Goal: Information Seeking & Learning: Understand process/instructions

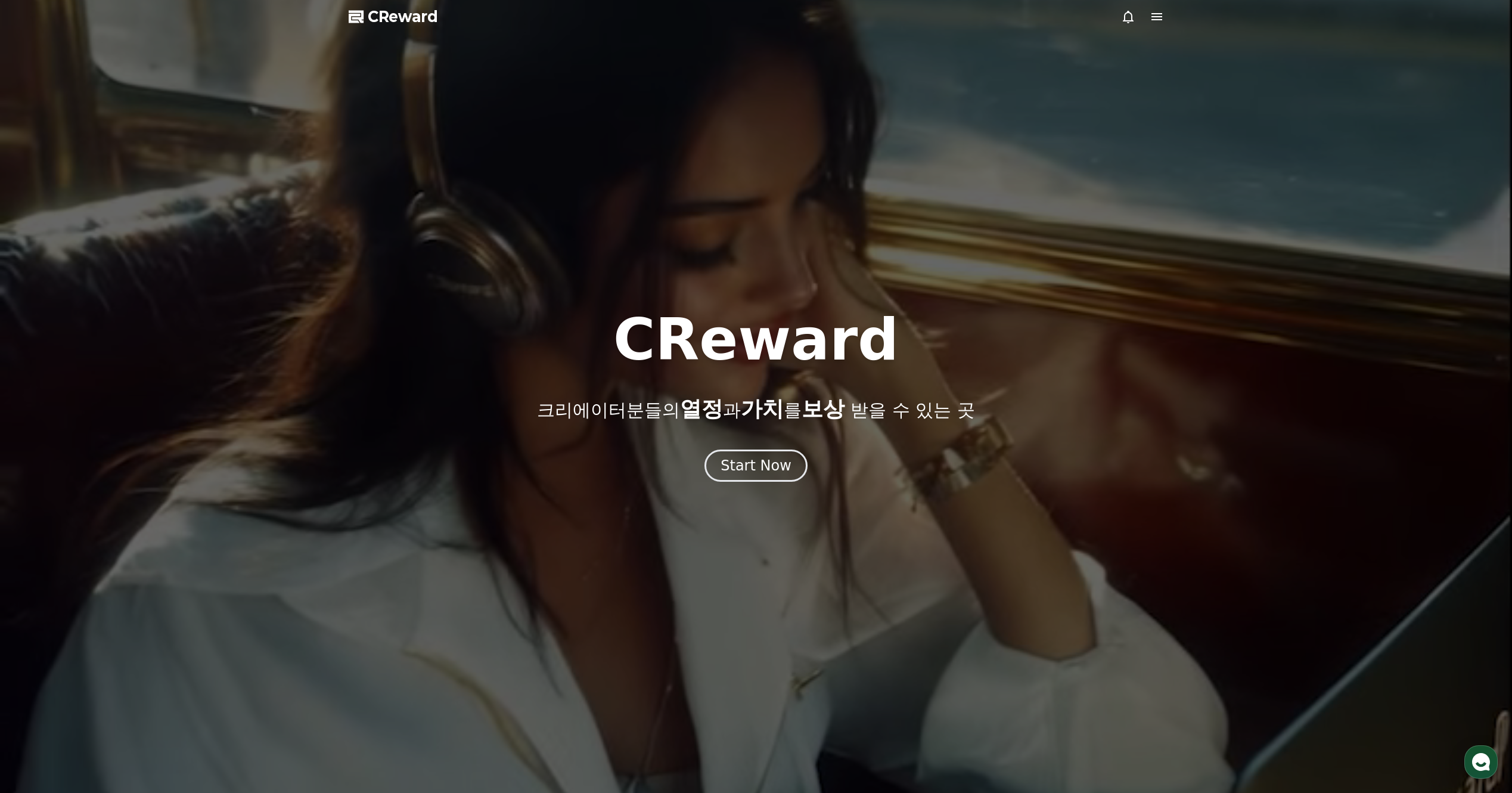
click at [1144, 21] on div at bounding box center [1142, 17] width 43 height 14
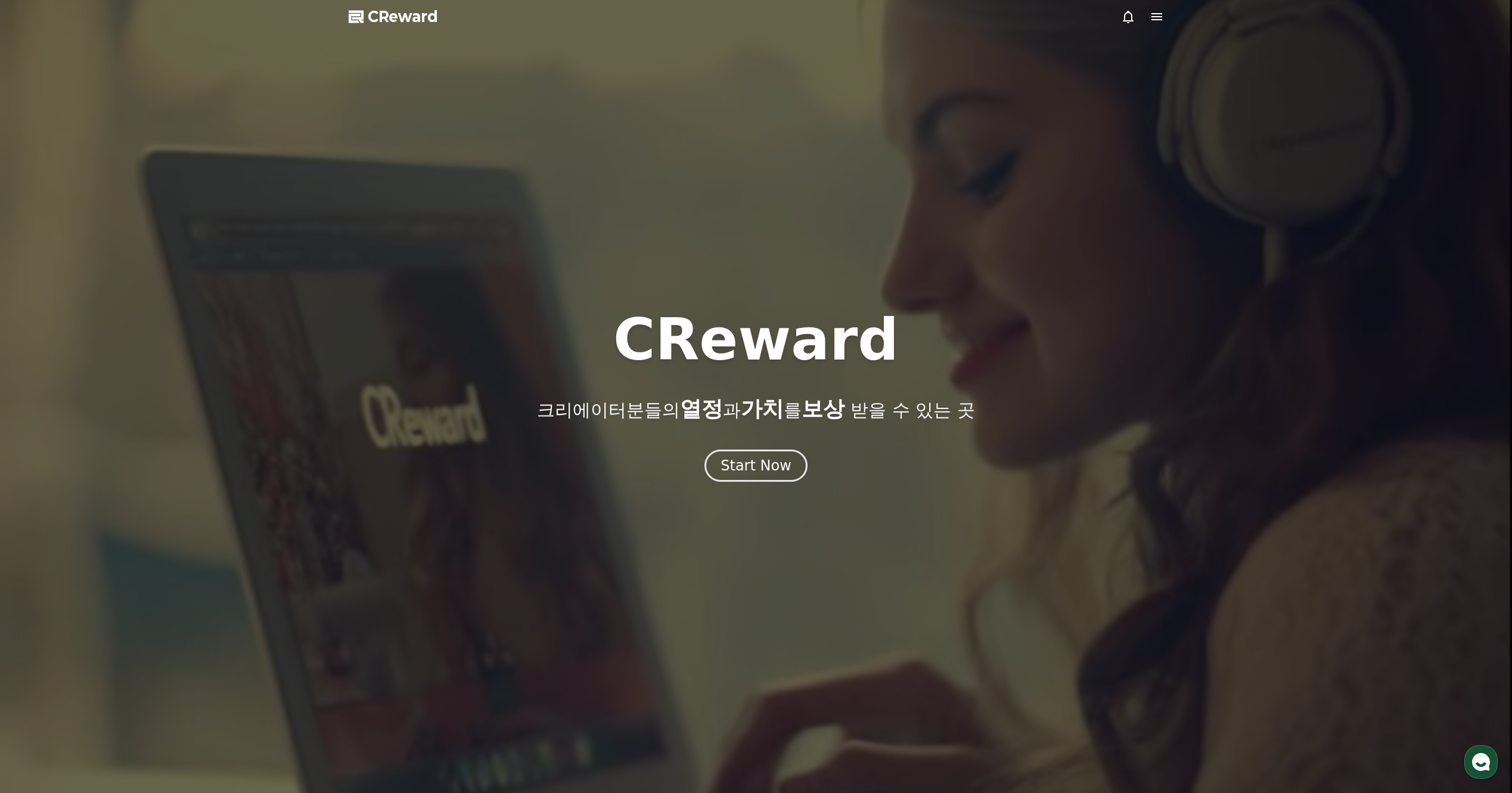
click at [1150, 19] on icon at bounding box center [1157, 17] width 14 height 14
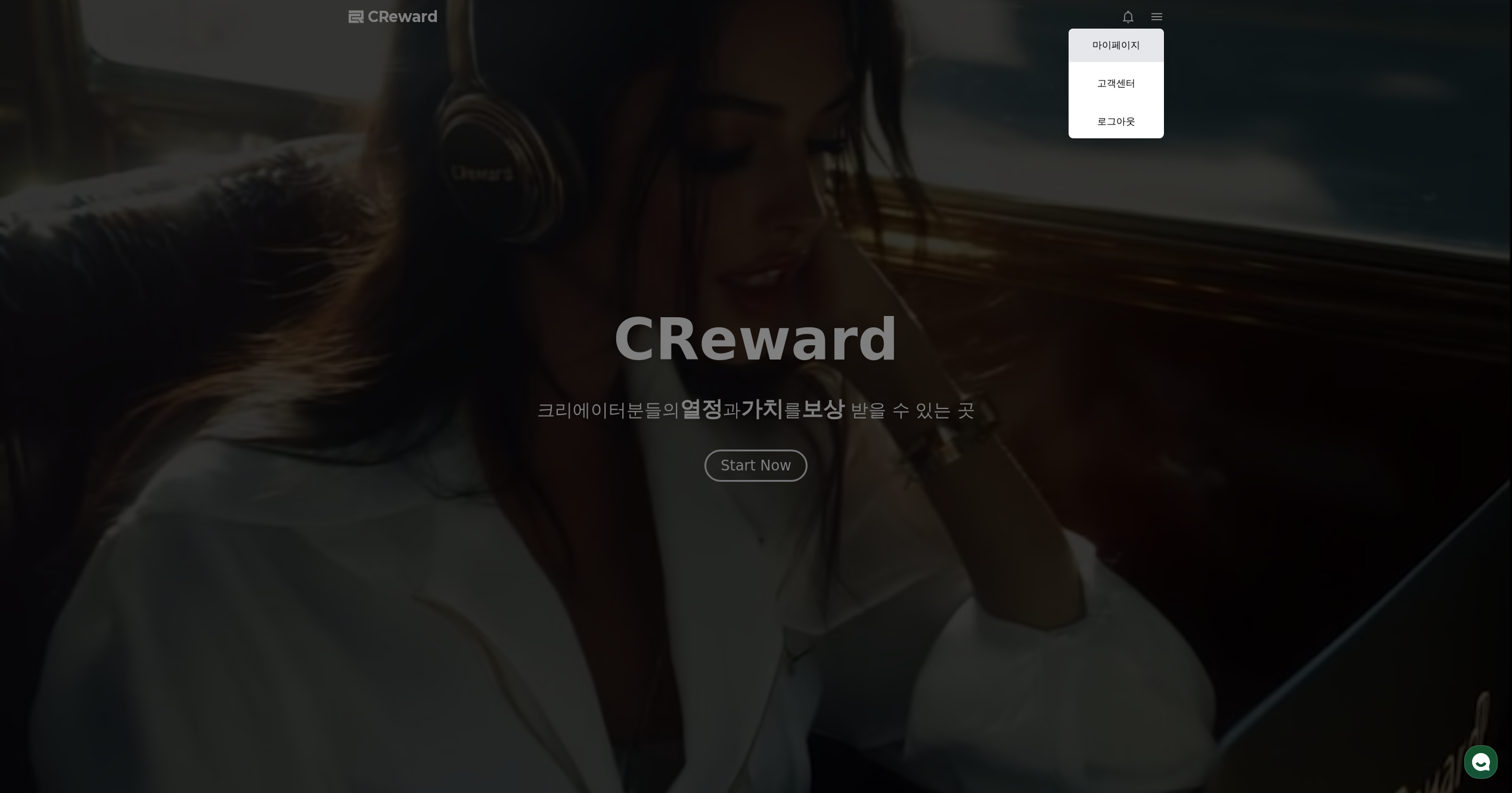
click at [1129, 45] on link "마이페이지" at bounding box center [1116, 45] width 95 height 34
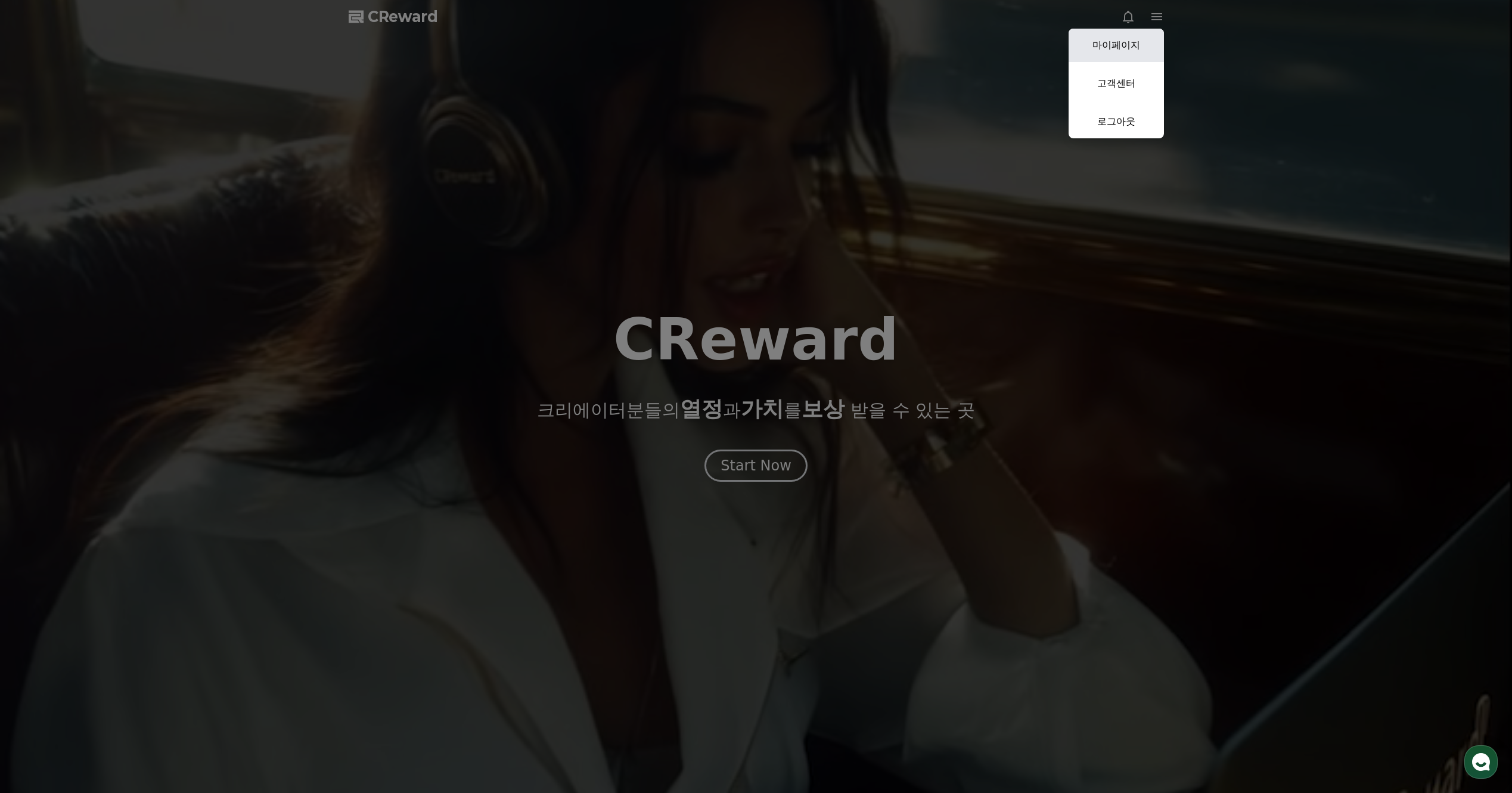
select select "**********"
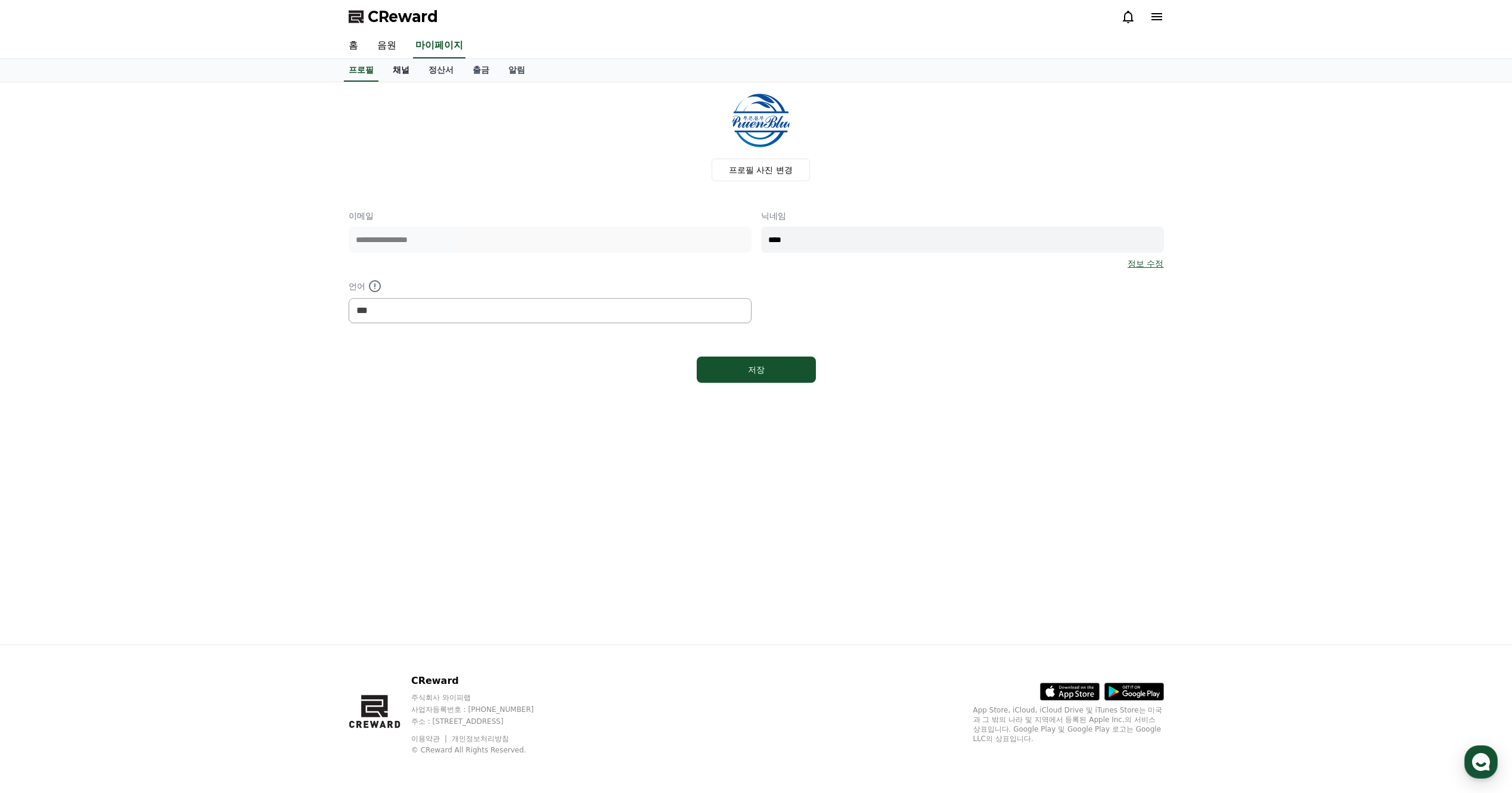
click at [399, 76] on link "채널" at bounding box center [401, 71] width 36 height 23
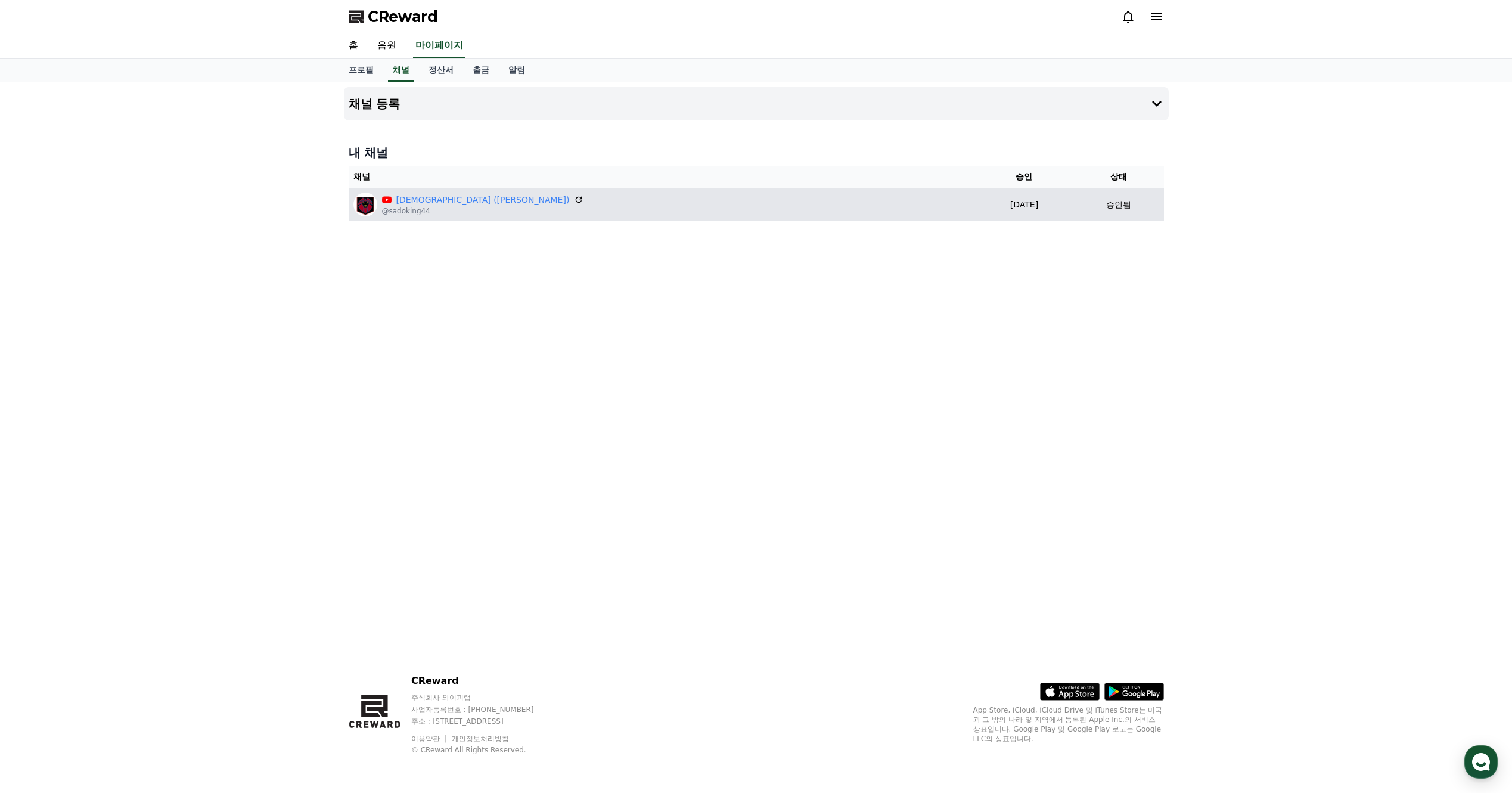
click at [771, 218] on td "사도왕 (SadoKing) @sadoking44" at bounding box center [661, 205] width 626 height 34
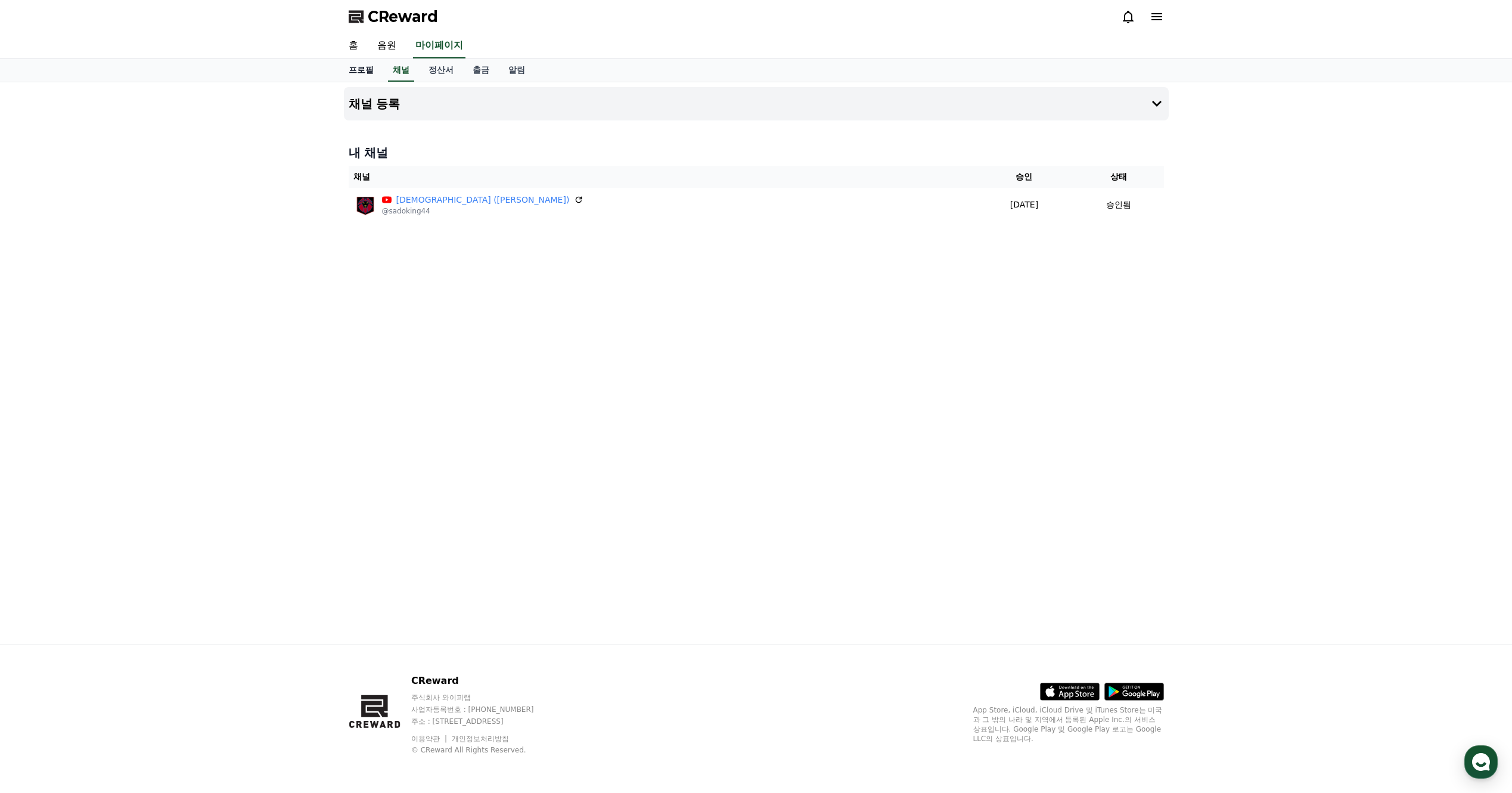
click at [357, 71] on link "프로필" at bounding box center [361, 71] width 44 height 23
select select "**********"
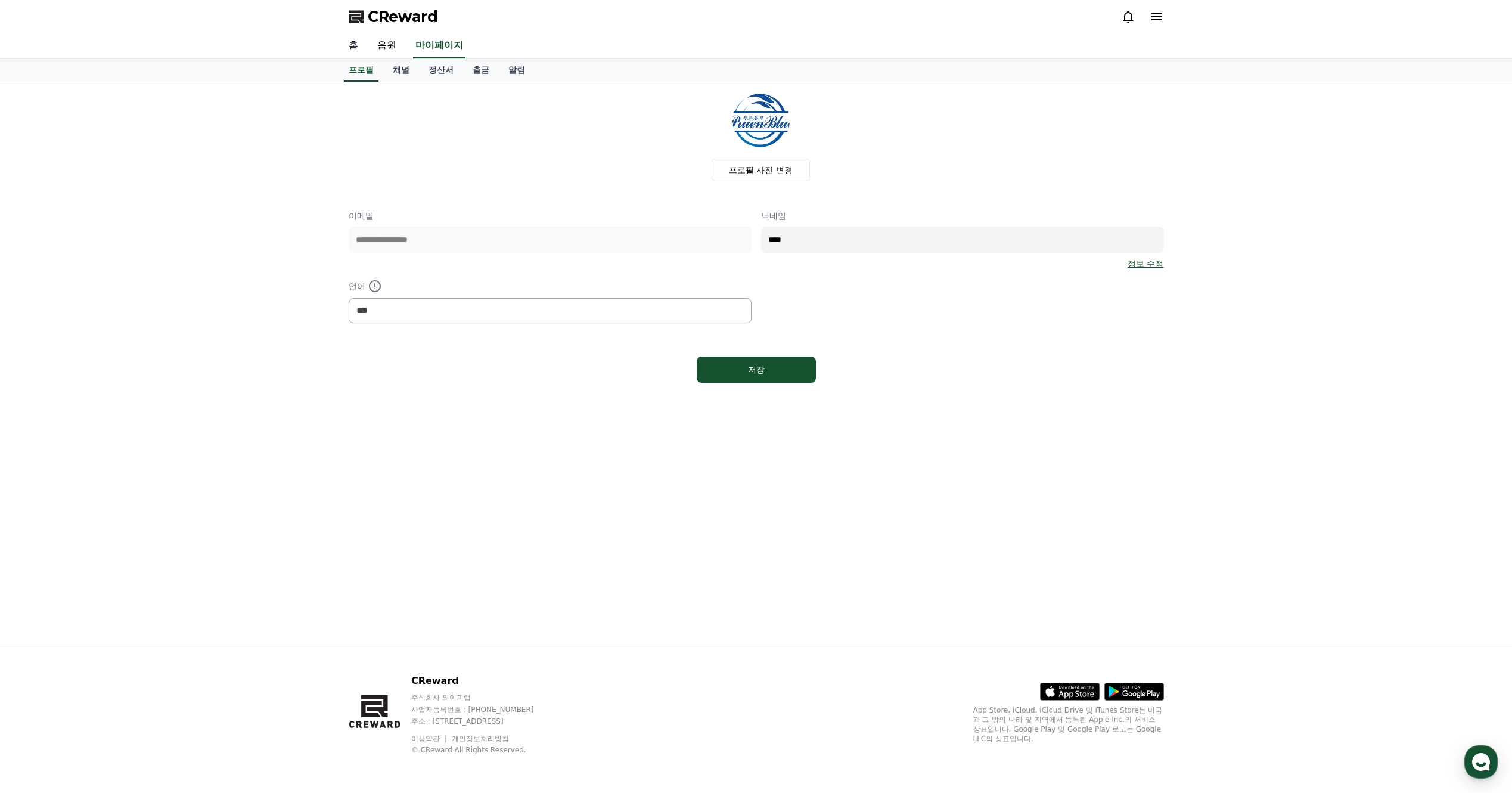
click at [354, 43] on link "홈" at bounding box center [354, 46] width 28 height 25
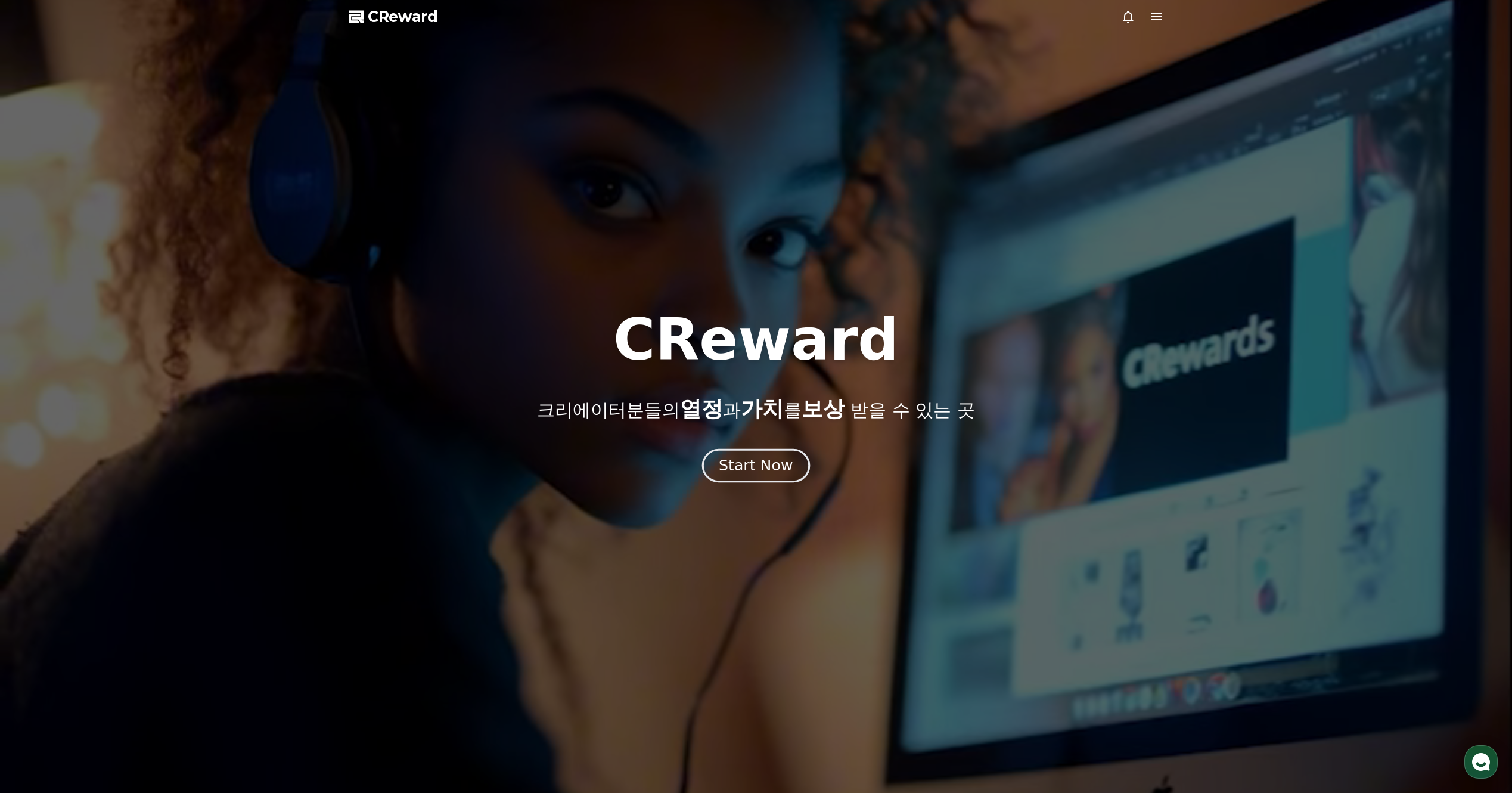
click at [777, 476] on button "Start Now" at bounding box center [756, 466] width 108 height 34
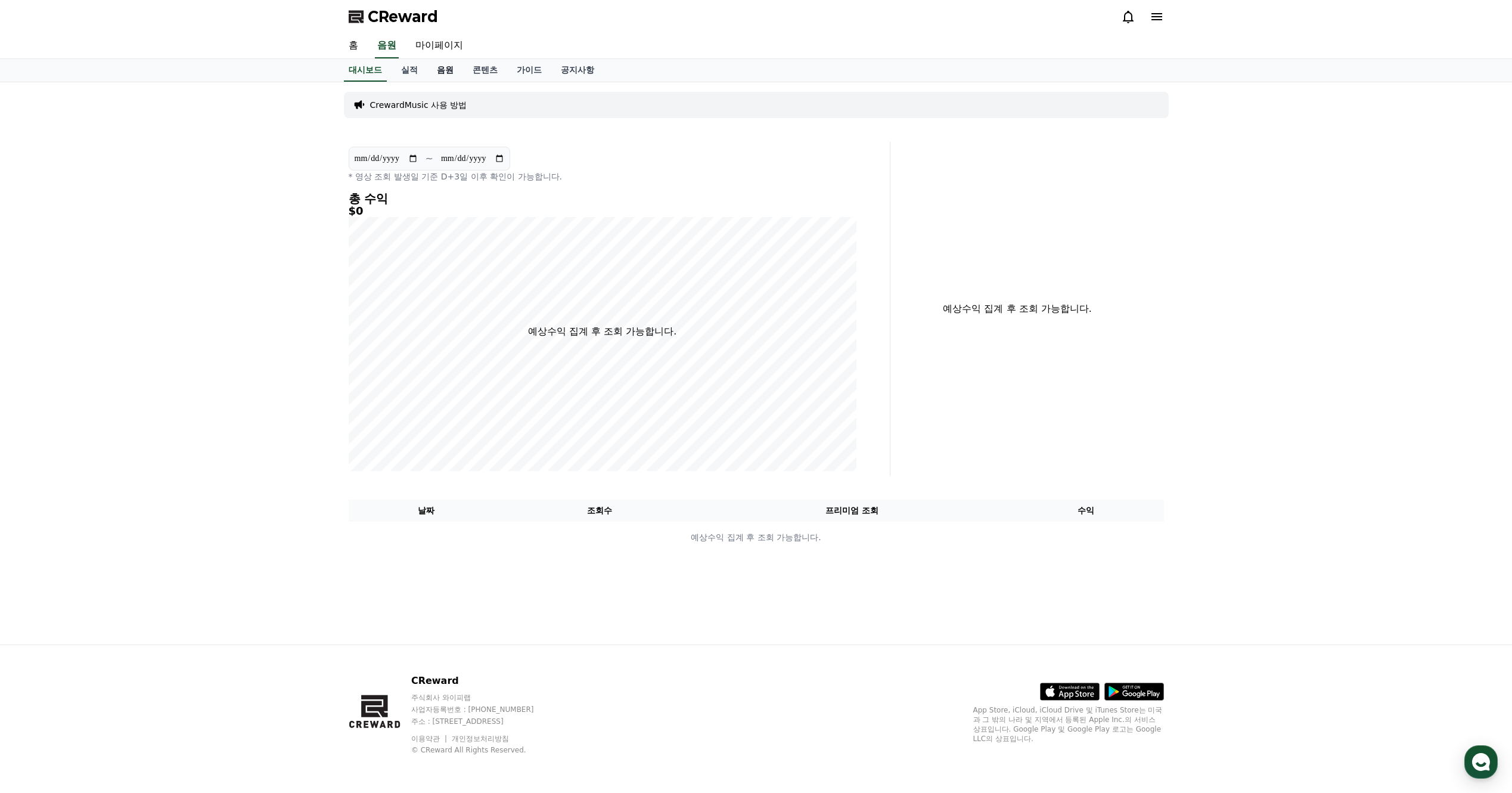
click at [440, 71] on link "음원" at bounding box center [445, 71] width 36 height 23
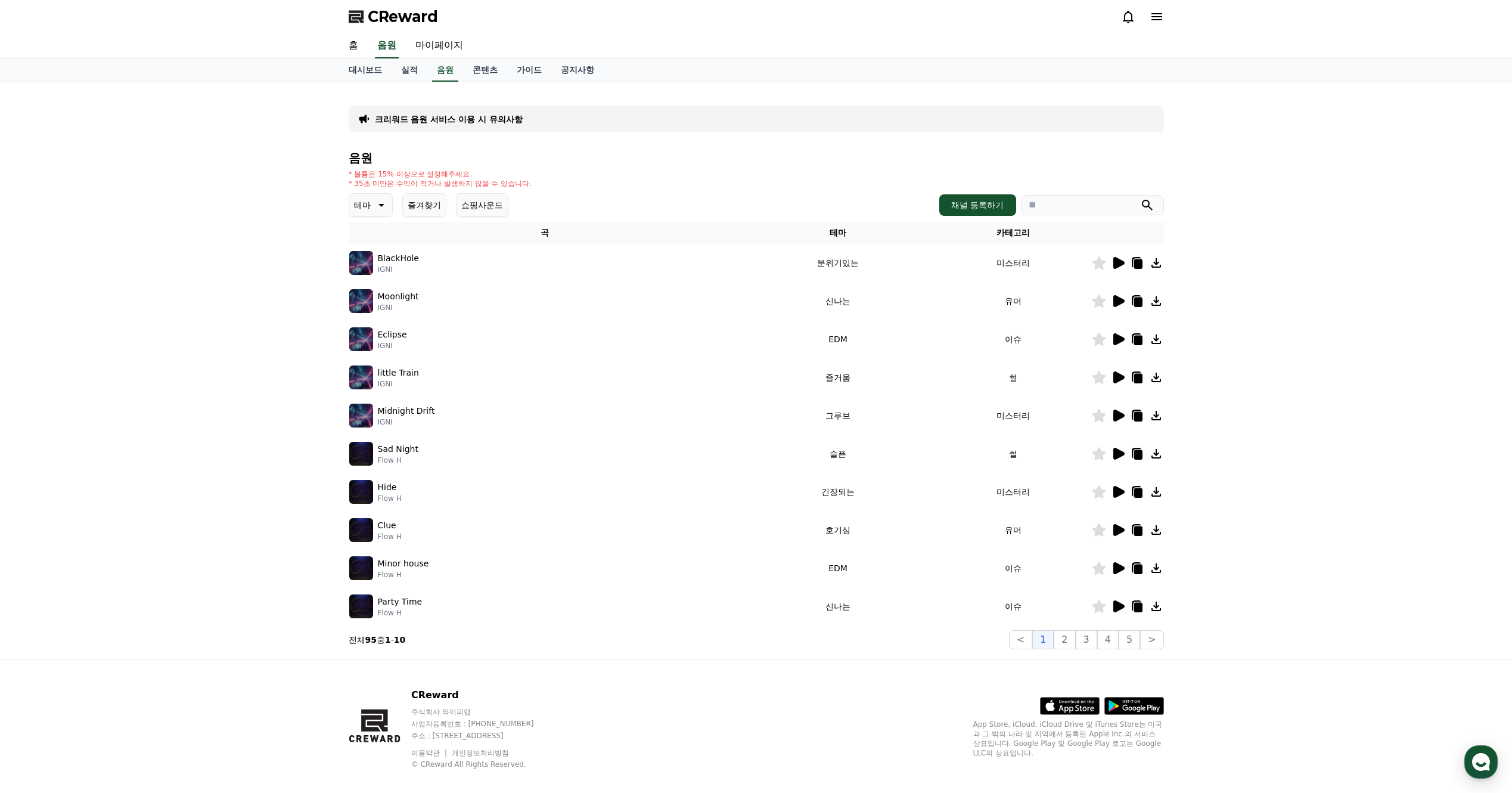
click at [1119, 264] on icon at bounding box center [1118, 263] width 11 height 12
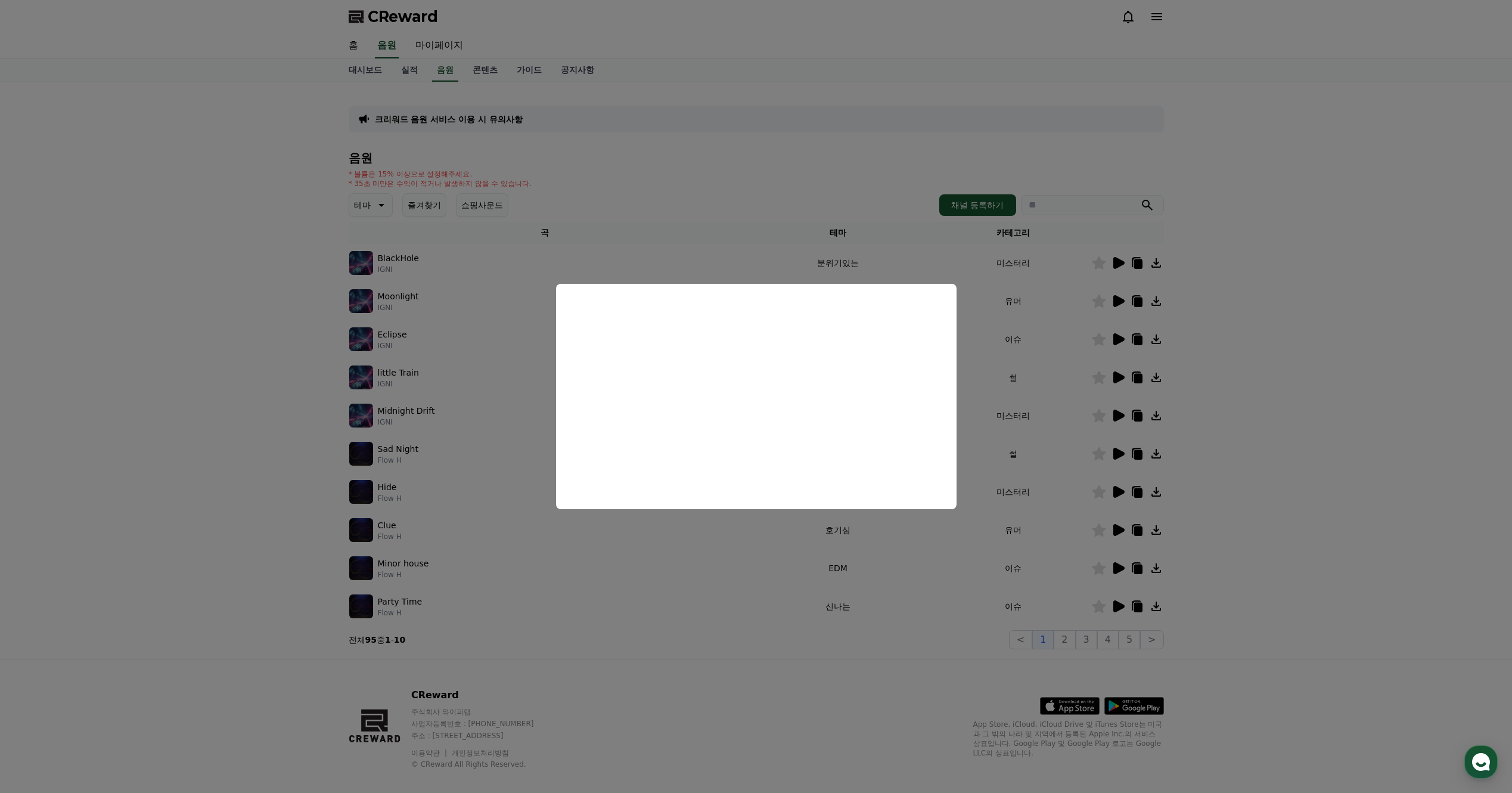
click at [997, 326] on button "close modal" at bounding box center [756, 396] width 1512 height 793
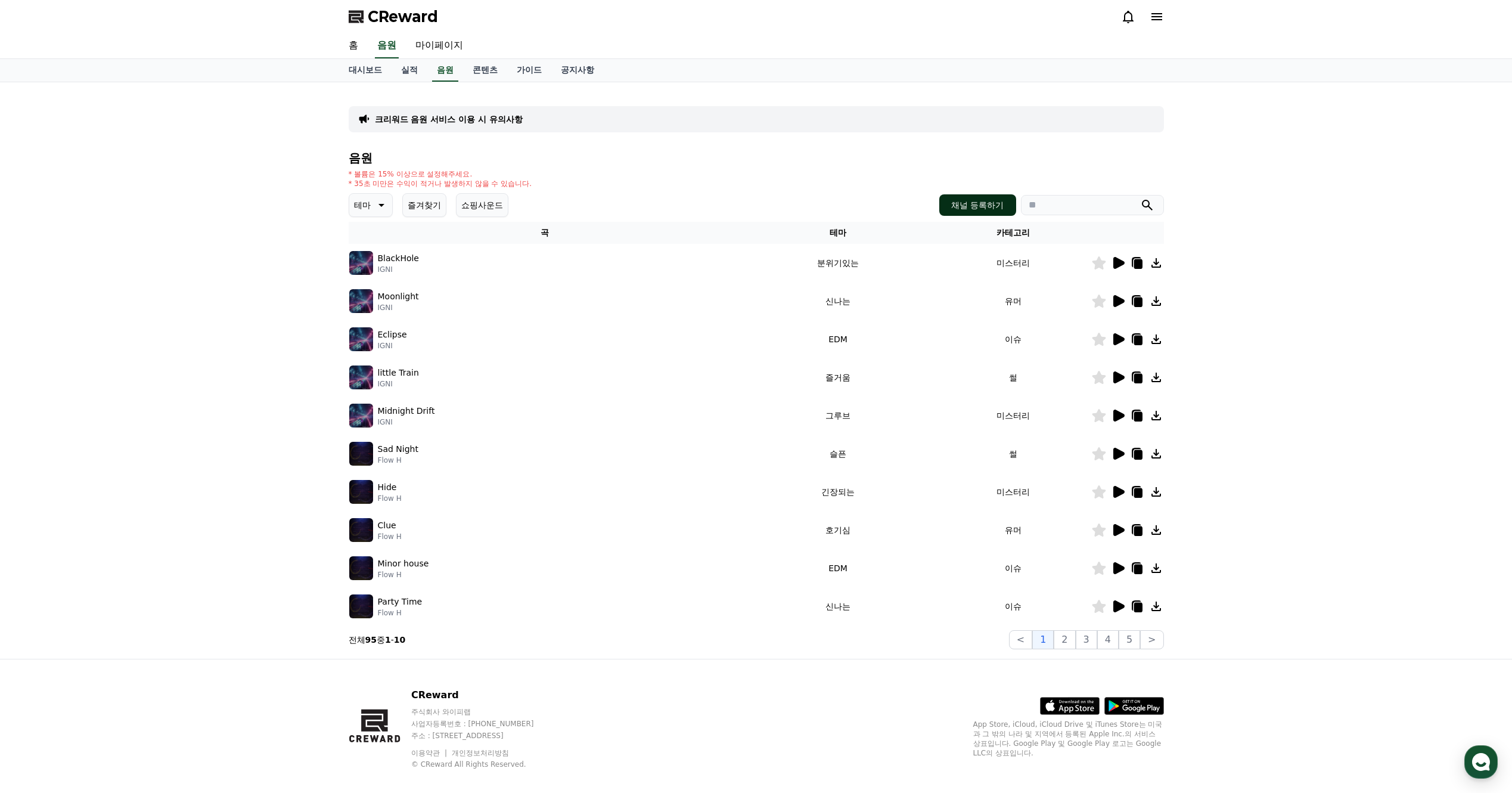
click at [984, 205] on button "채널 등록하기" at bounding box center [977, 205] width 77 height 21
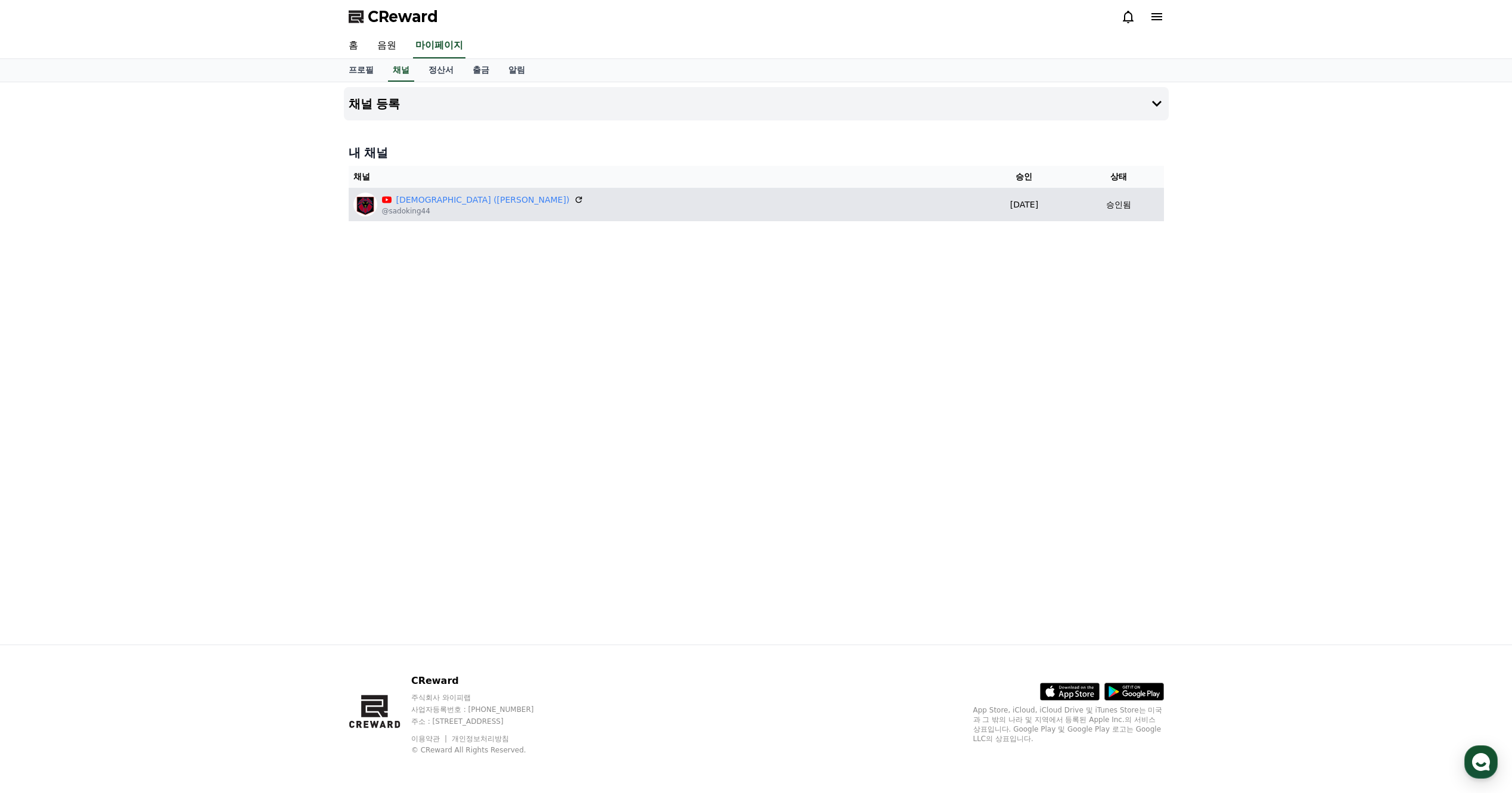
click at [818, 205] on div "사도왕 (SadoKing) @sadoking44" at bounding box center [661, 204] width 616 height 24
click at [361, 208] on img at bounding box center [365, 204] width 24 height 24
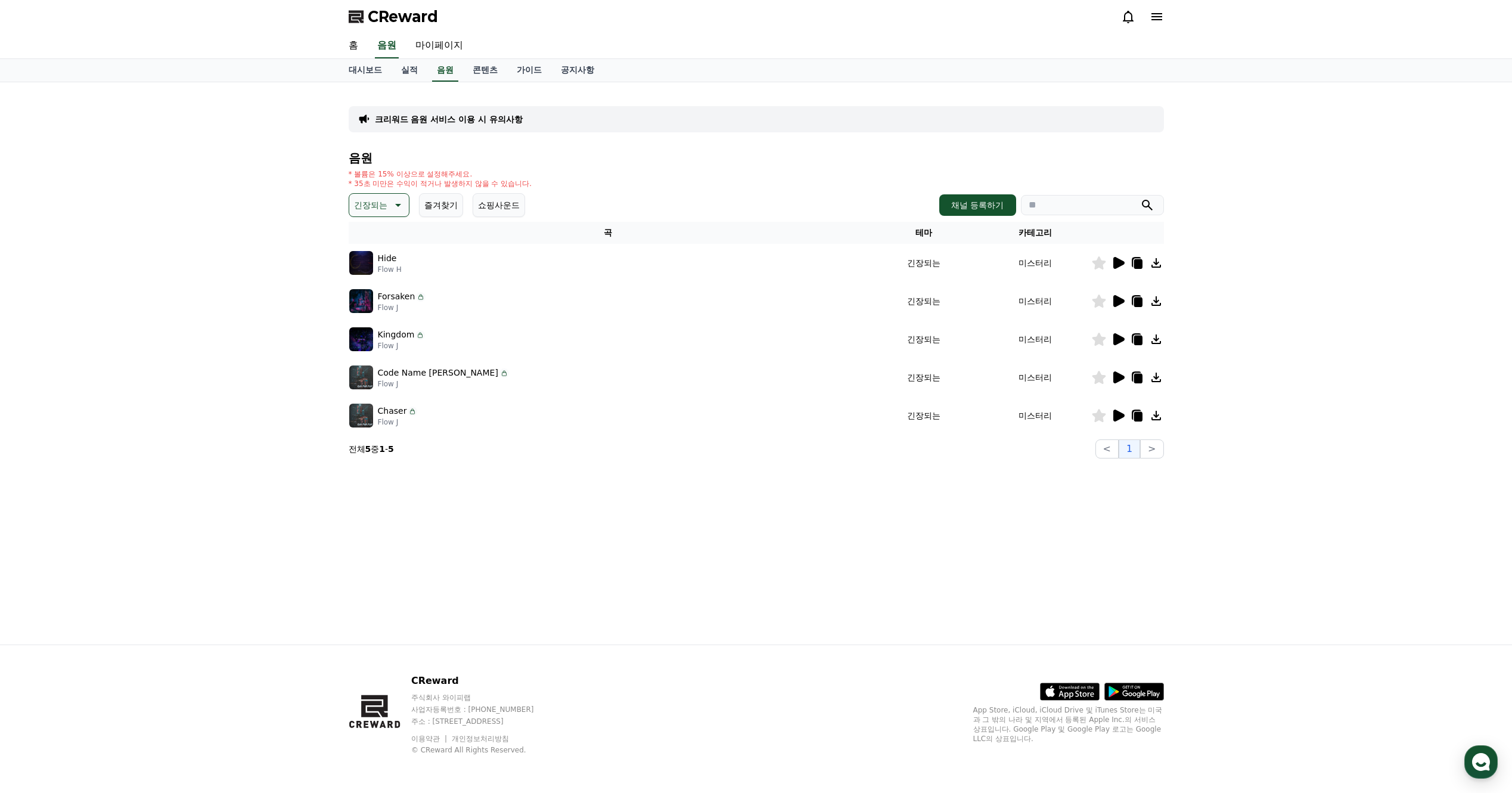
click at [1157, 301] on icon at bounding box center [1156, 301] width 10 height 10
click at [1158, 336] on icon at bounding box center [1156, 339] width 14 height 14
click at [488, 76] on link "콘텐츠" at bounding box center [485, 71] width 44 height 23
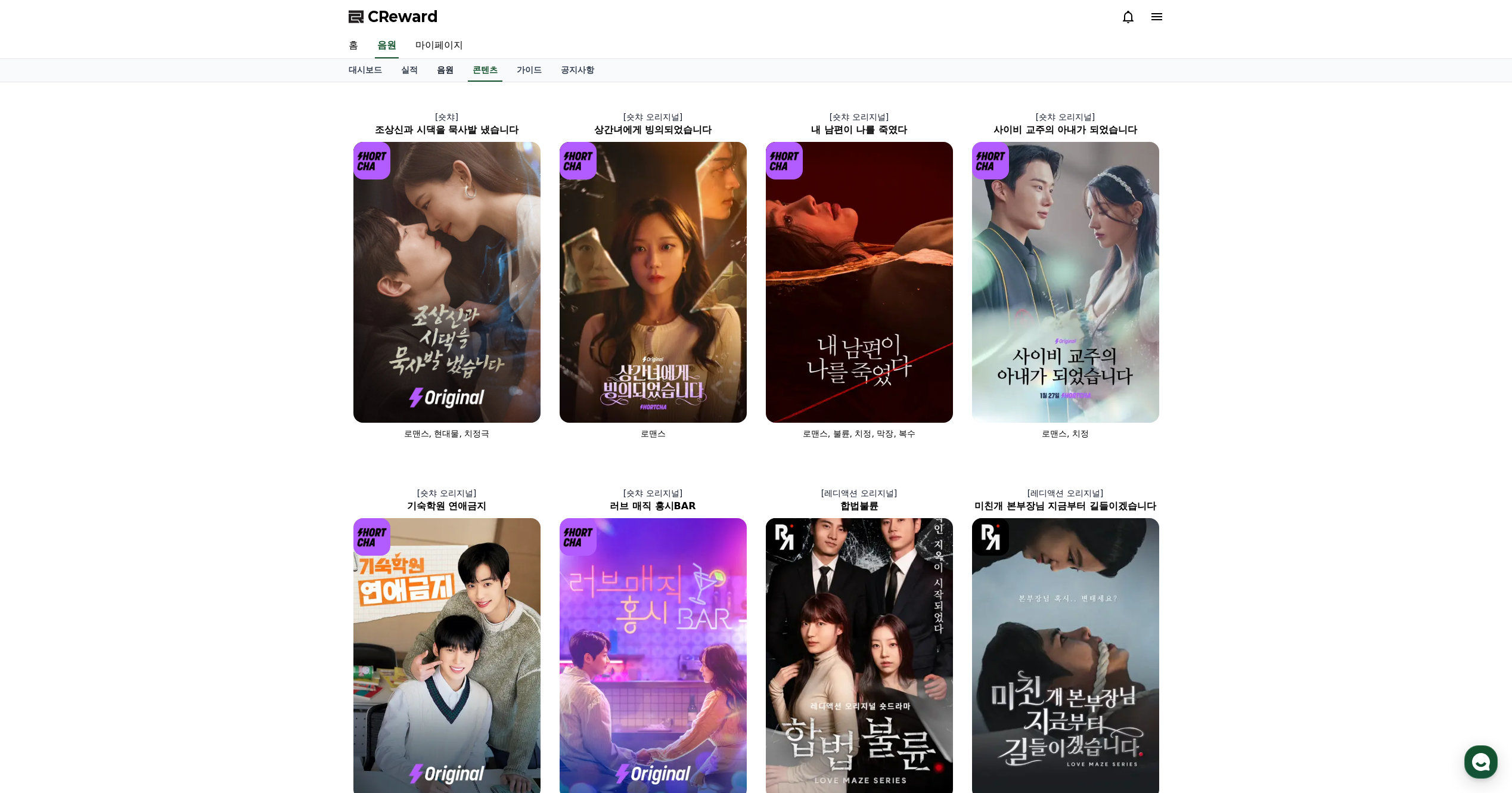
click at [448, 76] on link "음원" at bounding box center [445, 71] width 36 height 23
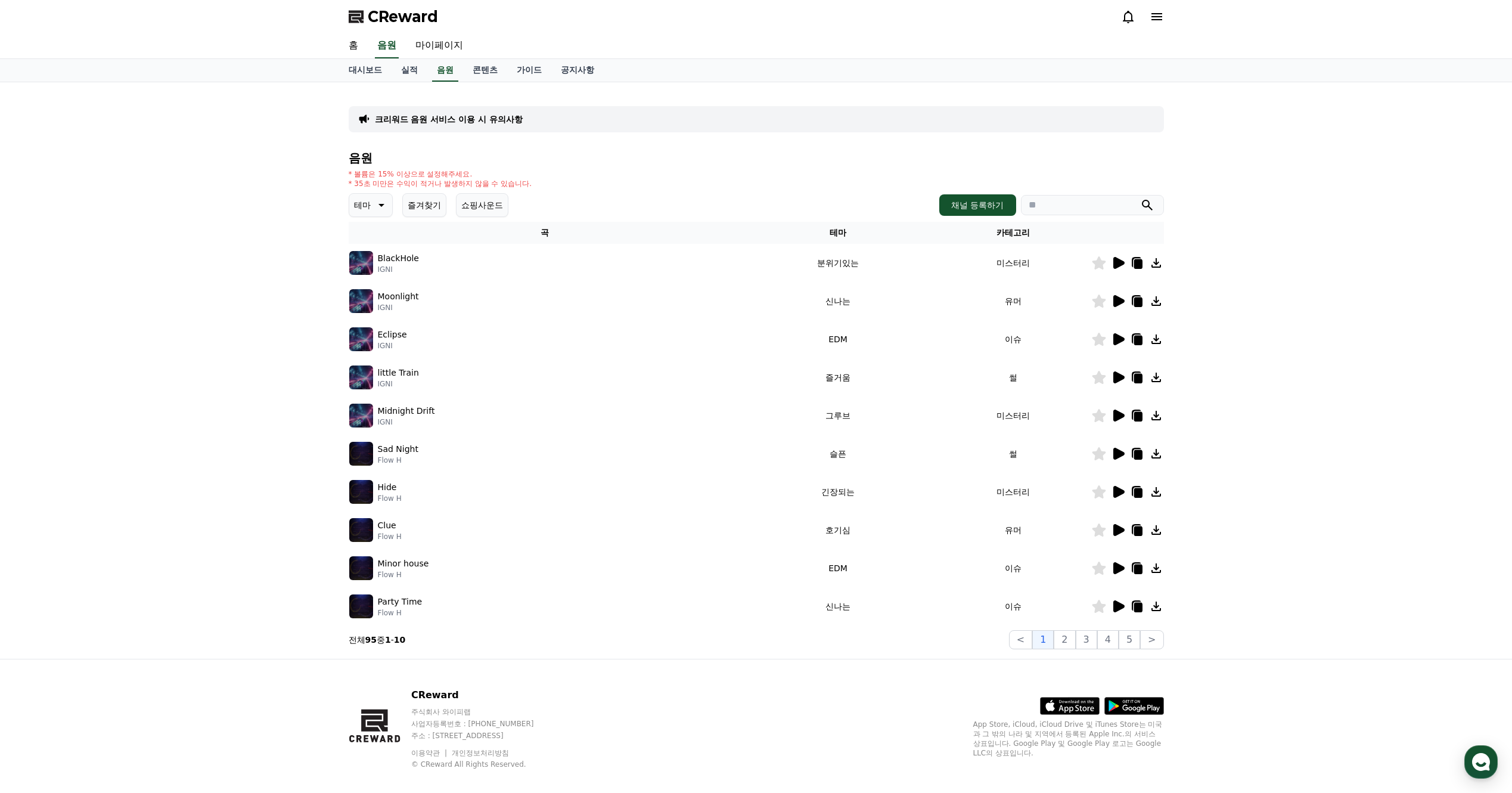
click at [377, 200] on icon at bounding box center [380, 205] width 14 height 14
click at [370, 306] on button "긴장되는" at bounding box center [371, 303] width 43 height 26
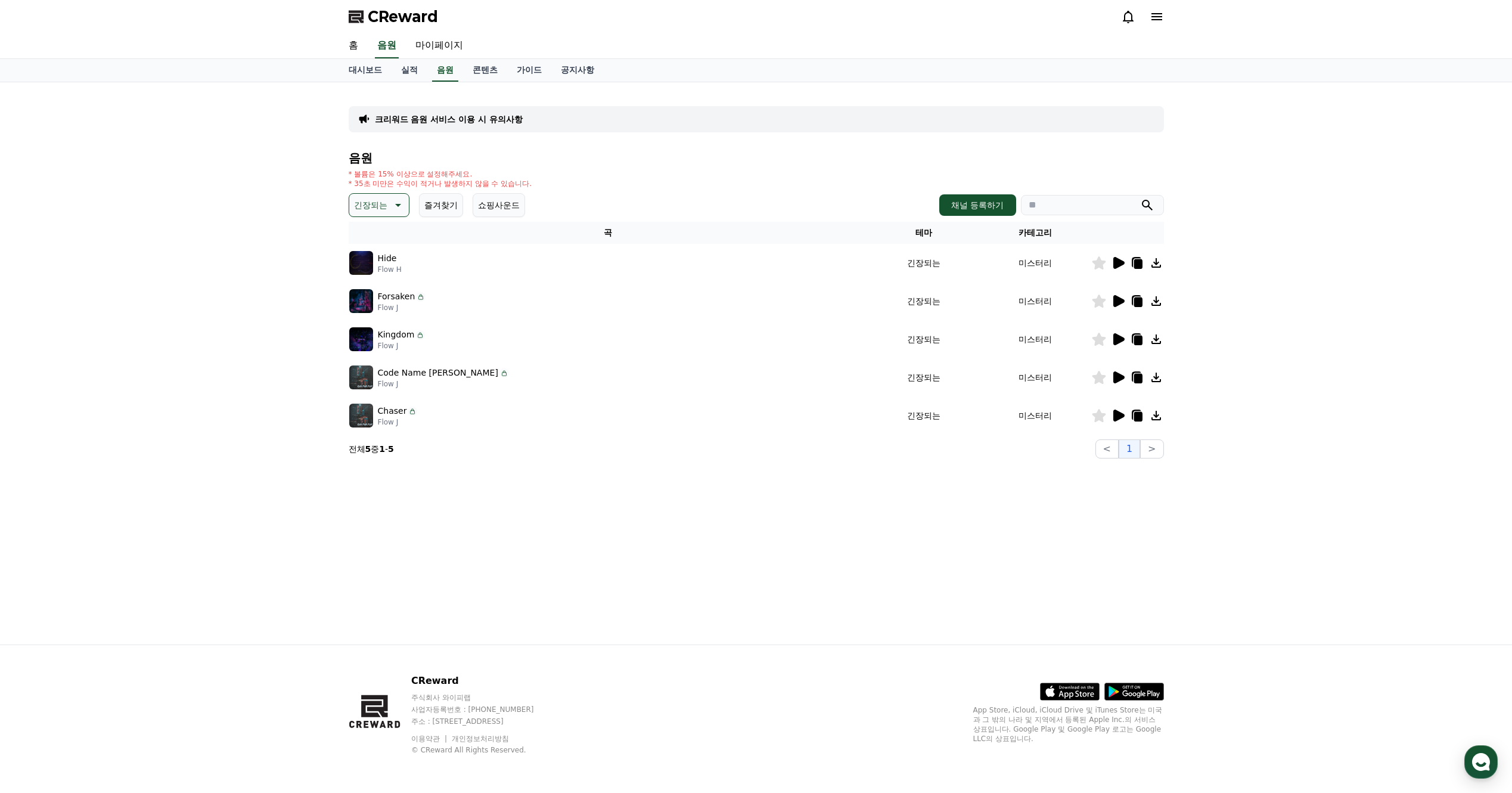
click at [1160, 376] on icon at bounding box center [1156, 378] width 14 height 14
click at [1159, 413] on icon at bounding box center [1156, 415] width 14 height 14
click at [389, 197] on button "긴장되는" at bounding box center [378, 205] width 61 height 24
click at [371, 321] on button "분위기있는" at bounding box center [376, 325] width 51 height 26
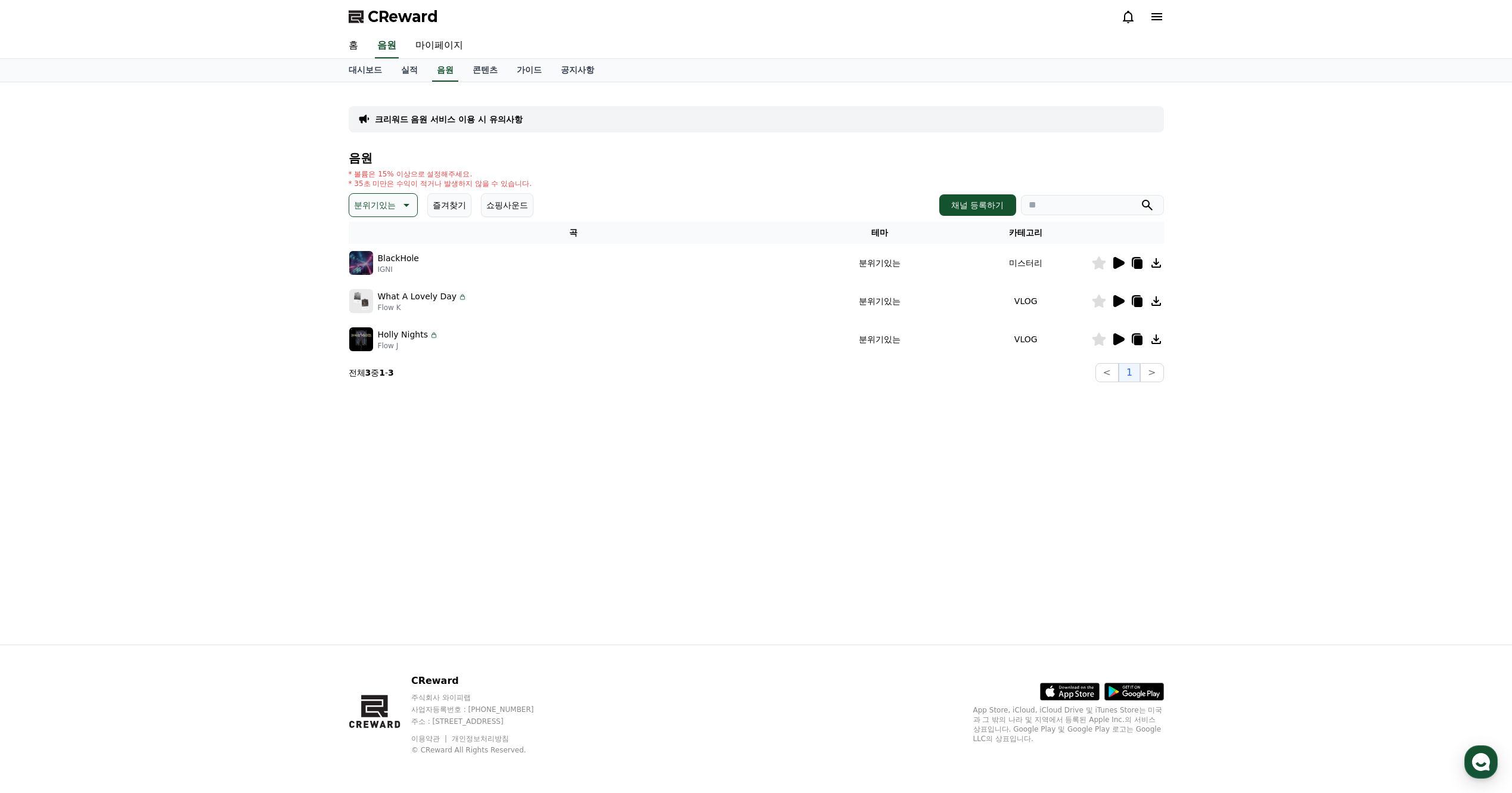
click at [1163, 303] on icon at bounding box center [1156, 301] width 14 height 14
click at [1158, 340] on icon at bounding box center [1156, 339] width 14 height 14
click at [399, 210] on icon at bounding box center [405, 205] width 14 height 14
click at [377, 269] on button "환상적인" at bounding box center [371, 268] width 43 height 26
click at [1159, 263] on icon at bounding box center [1156, 263] width 14 height 14
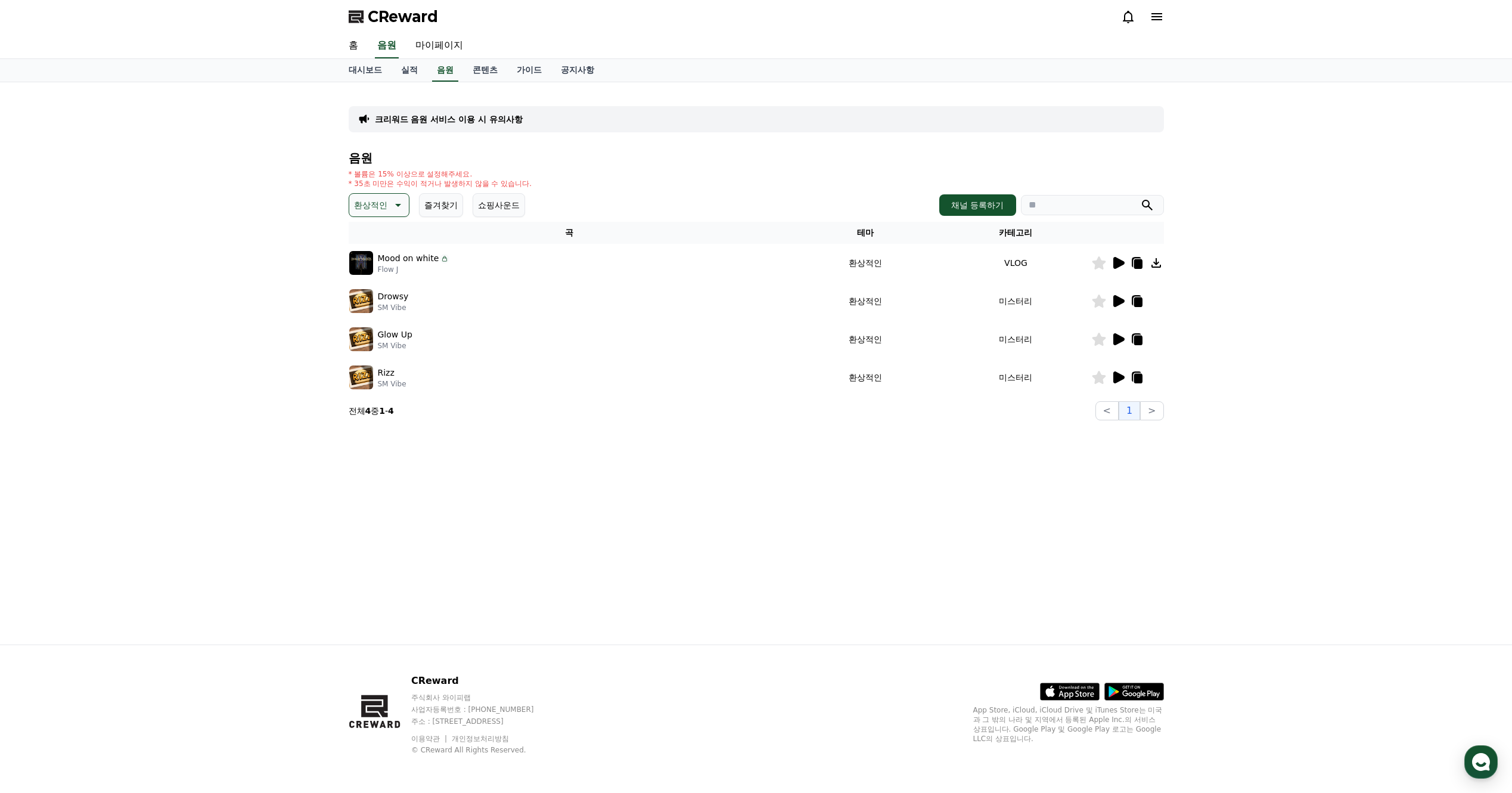
click at [389, 185] on p "* 35초 미만은 수익이 적거나 발생하지 않을 수 있습니다." at bounding box center [440, 183] width 183 height 10
click at [390, 202] on icon at bounding box center [397, 205] width 14 height 14
click at [376, 278] on button "반전" at bounding box center [363, 275] width 26 height 26
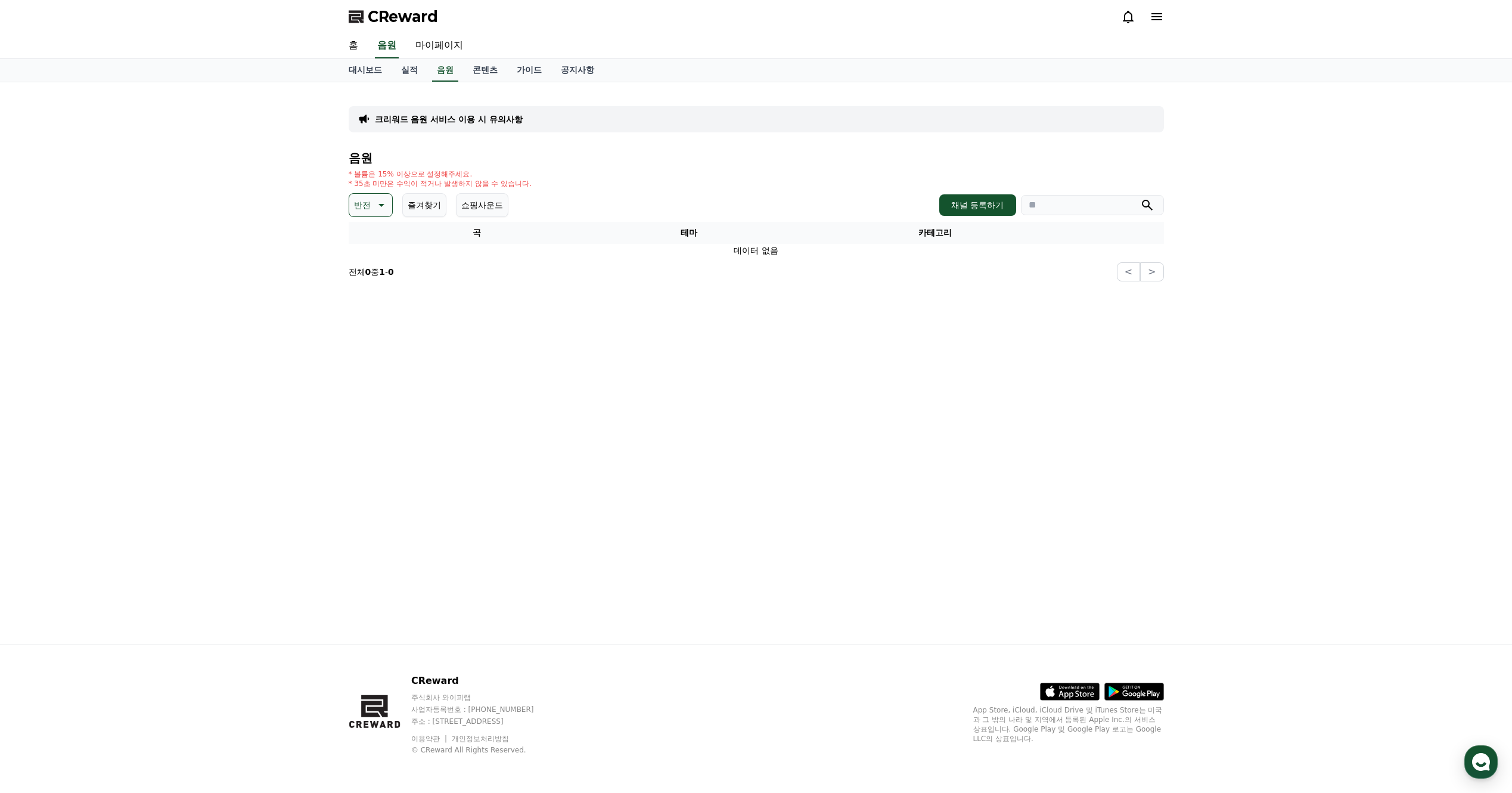
click at [367, 203] on p "반전" at bounding box center [361, 205] width 17 height 17
click at [369, 249] on button "웅장한" at bounding box center [367, 246] width 34 height 26
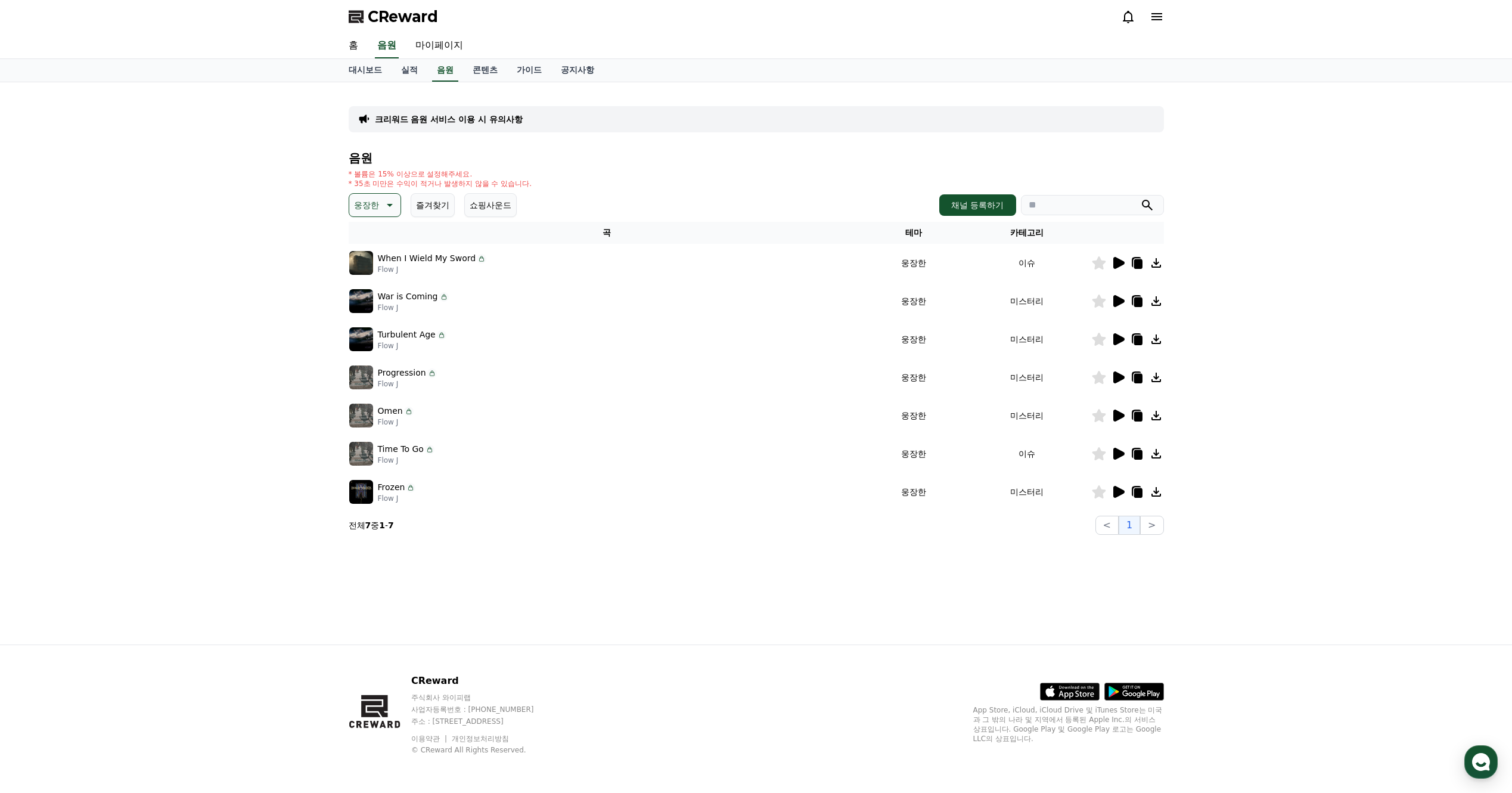
click at [1155, 261] on icon at bounding box center [1156, 263] width 14 height 14
click at [1159, 304] on icon at bounding box center [1156, 301] width 10 height 10
click at [1160, 339] on icon at bounding box center [1156, 339] width 14 height 14
click at [1155, 380] on icon at bounding box center [1156, 378] width 14 height 14
click at [1164, 415] on div "크리워드 음원 서비스 이용 시 유의사항 음원 * 볼륨은 15% 이상으로 설정해주세요. * 35초 미만은 수익이 적거나 발생하지 않을 수 있습니…" at bounding box center [756, 313] width 824 height 453
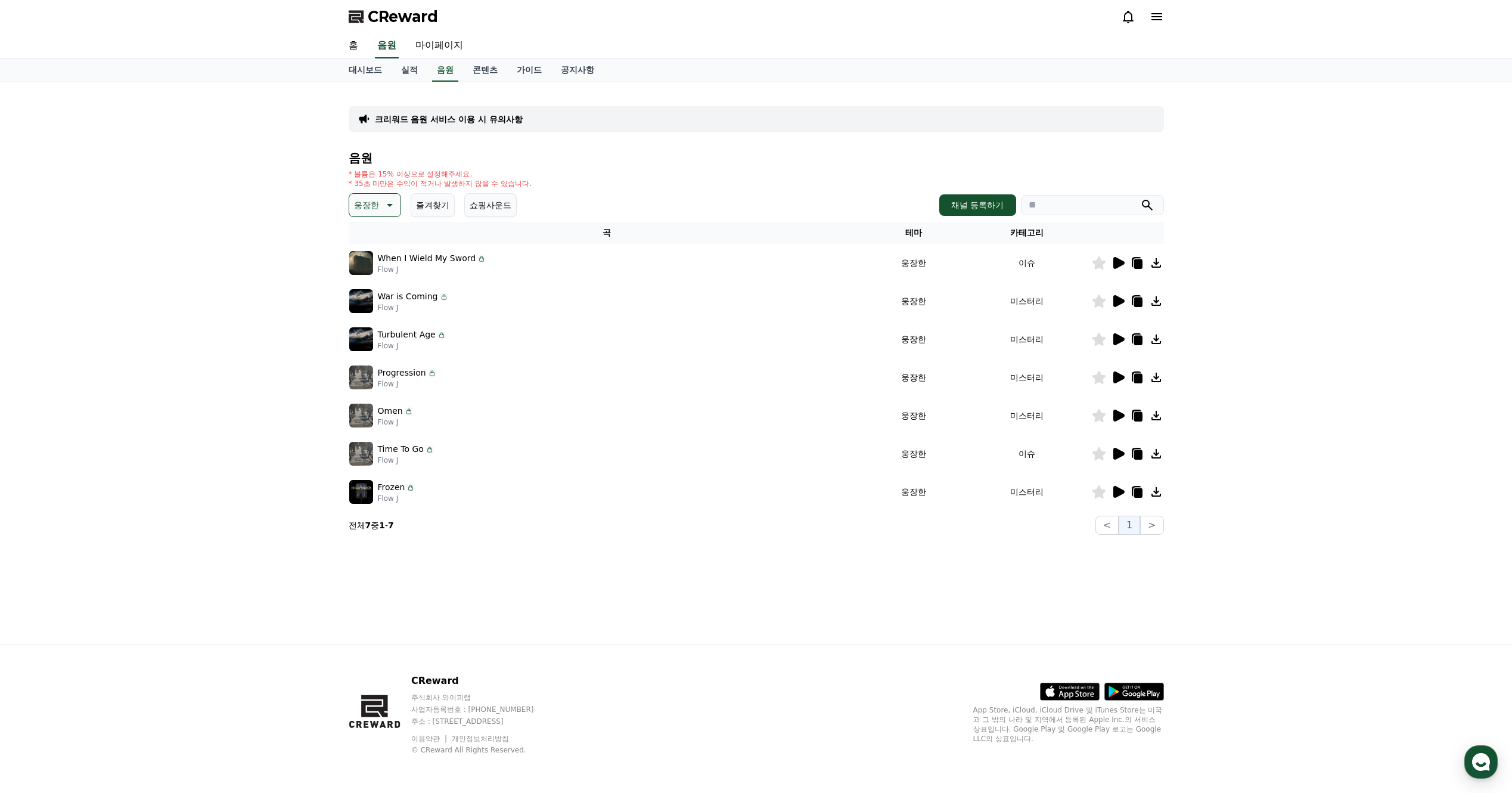
click at [1153, 418] on icon at bounding box center [1156, 415] width 14 height 14
click at [1156, 457] on icon at bounding box center [1156, 453] width 14 height 14
click at [1154, 498] on icon at bounding box center [1156, 491] width 14 height 14
click at [387, 206] on icon at bounding box center [389, 205] width 14 height 14
click at [369, 243] on button "전체" at bounding box center [363, 236] width 26 height 26
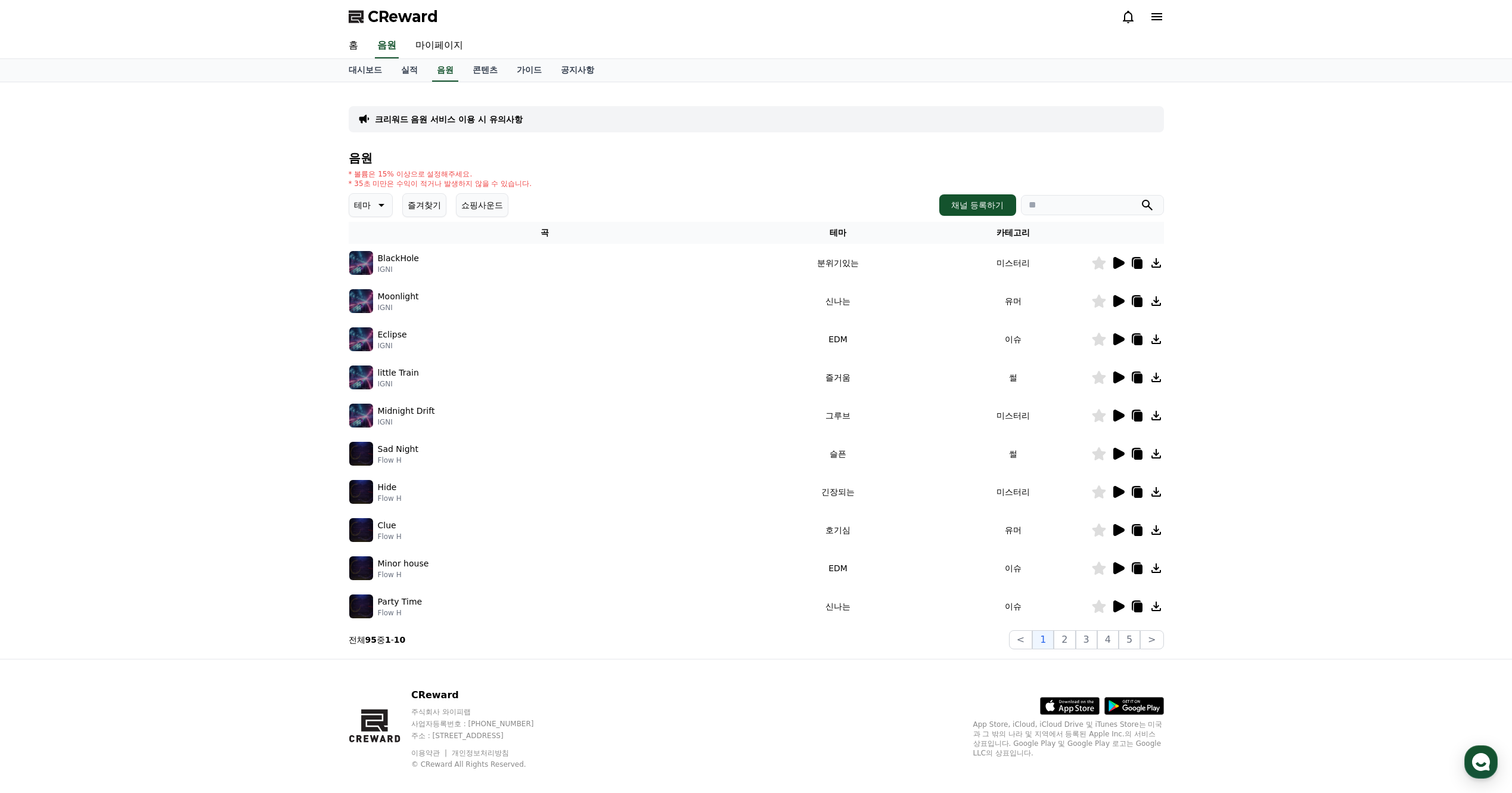
click at [1156, 302] on icon at bounding box center [1156, 301] width 10 height 10
click at [1159, 339] on icon at bounding box center [1156, 339] width 14 height 14
click at [1154, 382] on icon at bounding box center [1156, 377] width 10 height 10
click at [1152, 417] on icon at bounding box center [1156, 415] width 14 height 14
click at [1153, 460] on icon at bounding box center [1156, 453] width 14 height 14
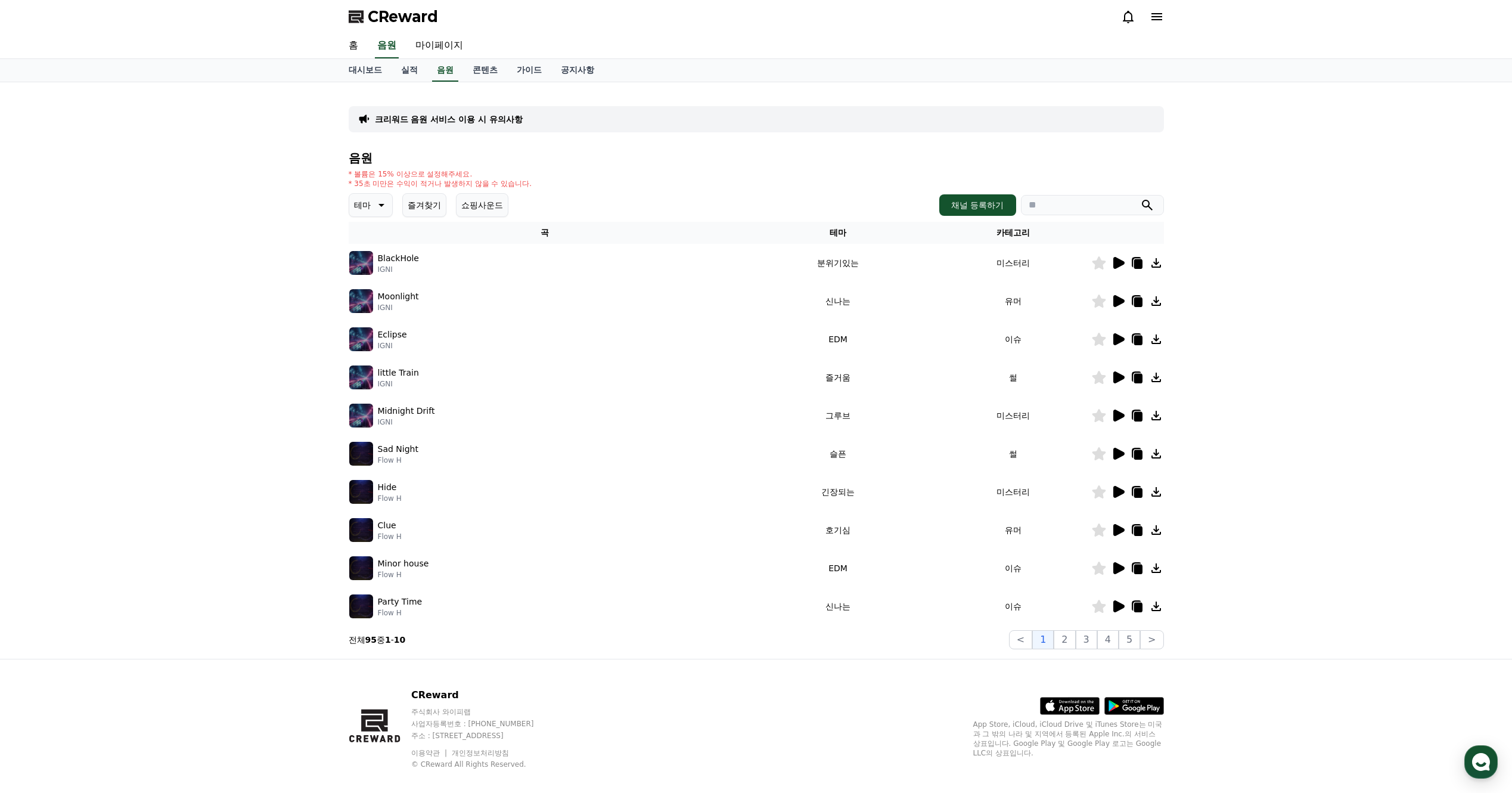
click at [1153, 460] on icon at bounding box center [1156, 453] width 14 height 14
click at [1156, 496] on icon at bounding box center [1156, 491] width 10 height 10
click at [1155, 492] on icon at bounding box center [1156, 491] width 10 height 10
click at [1155, 571] on icon at bounding box center [1156, 568] width 14 height 14
click at [1154, 610] on icon at bounding box center [1156, 606] width 14 height 14
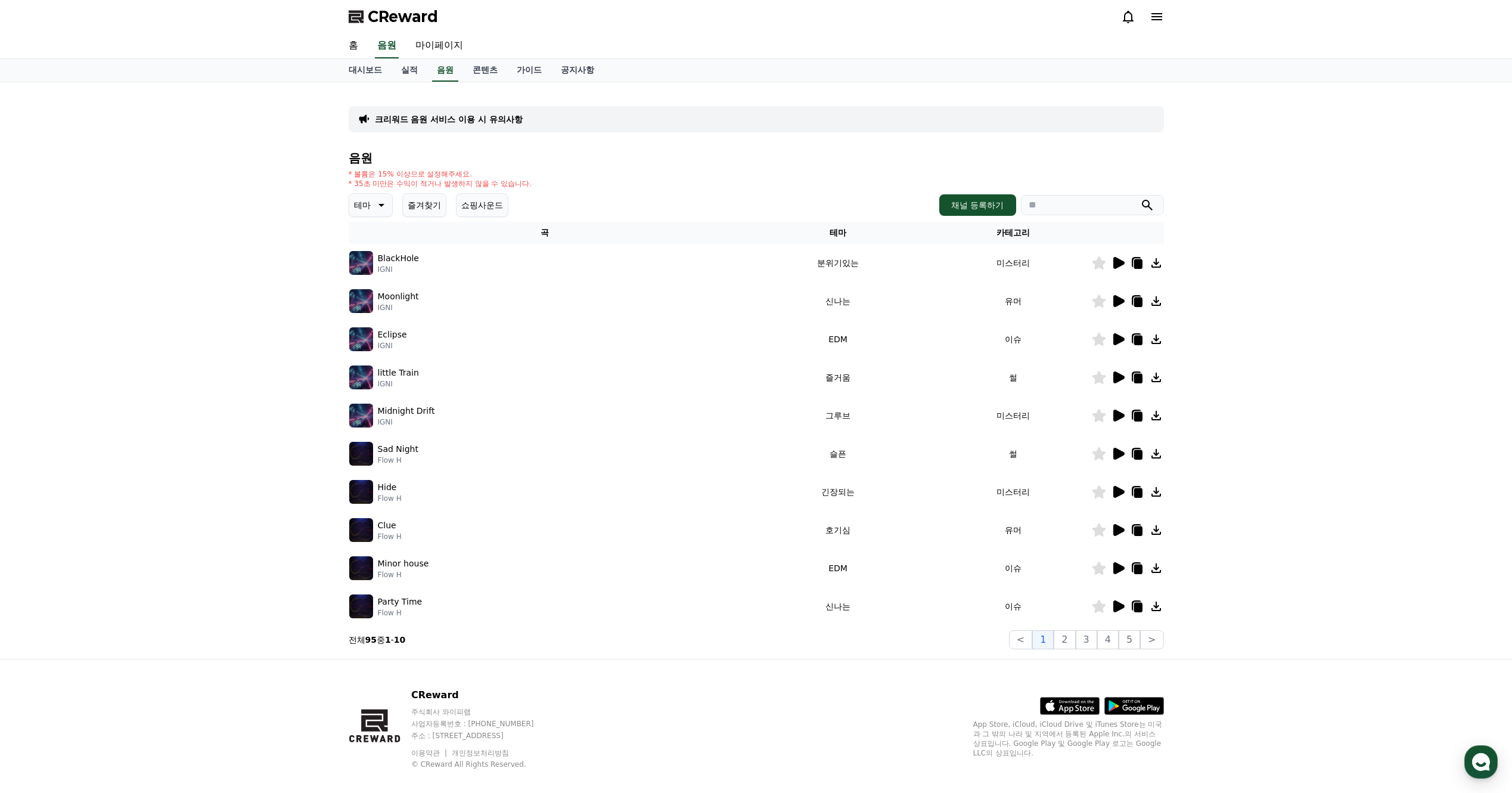
click at [716, 119] on div "크리워드 음원 서비스 이용 시 유의사항" at bounding box center [756, 119] width 816 height 26
click at [353, 49] on link "홈" at bounding box center [354, 46] width 28 height 25
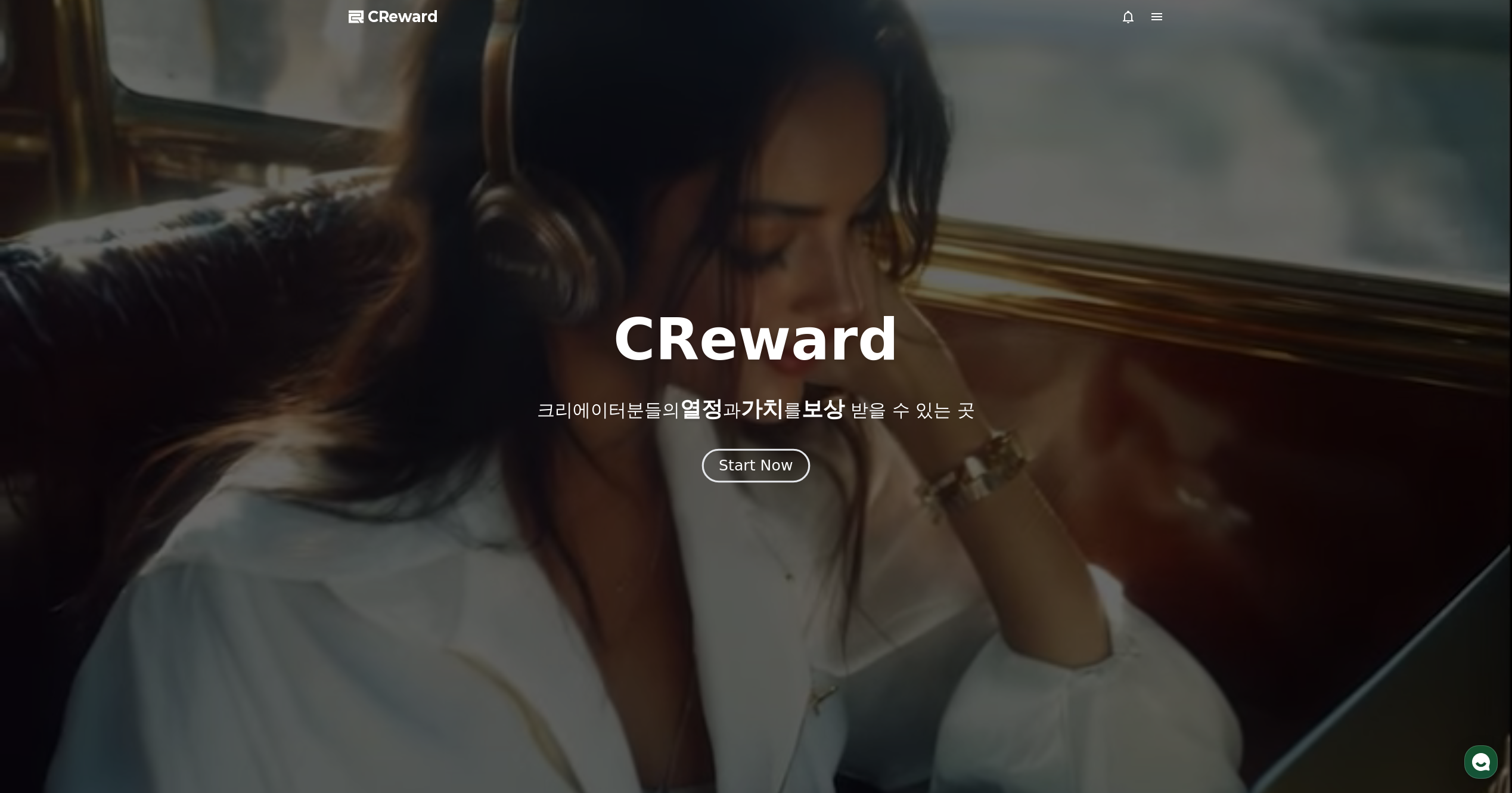
click at [760, 468] on div "Start Now" at bounding box center [756, 465] width 74 height 20
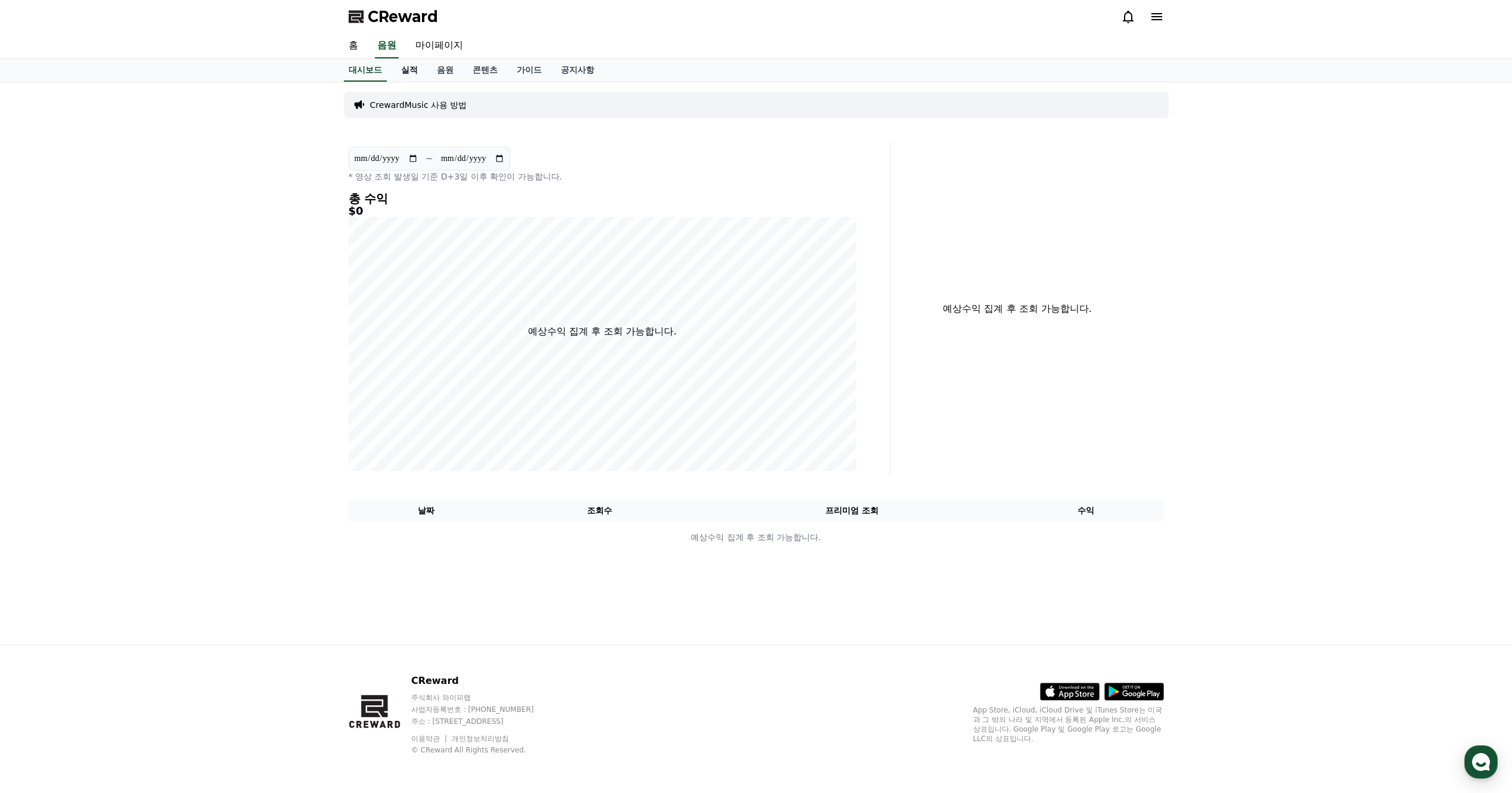
click at [411, 73] on link "실적" at bounding box center [409, 71] width 36 height 23
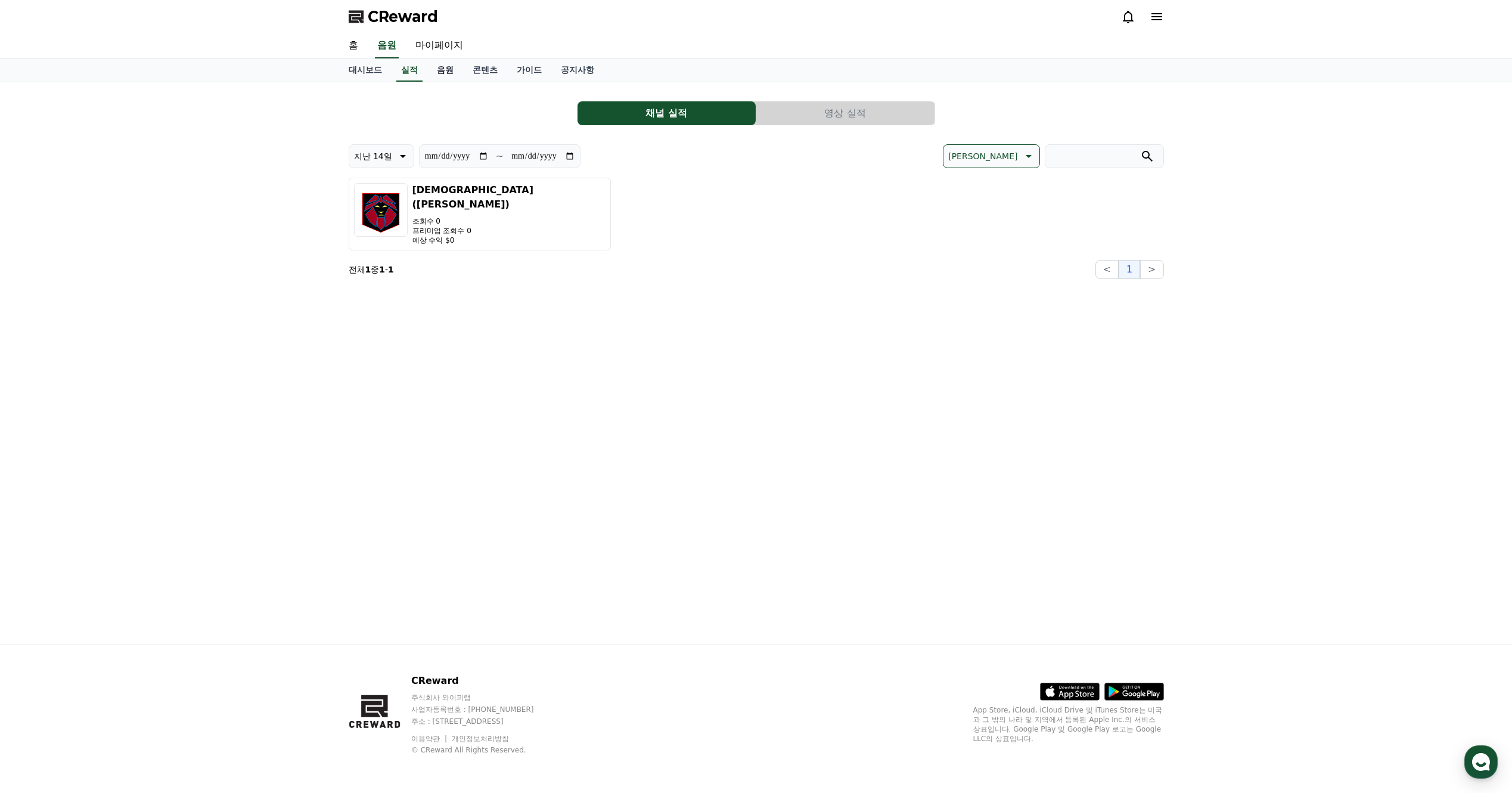
click at [441, 73] on link "음원" at bounding box center [445, 71] width 36 height 23
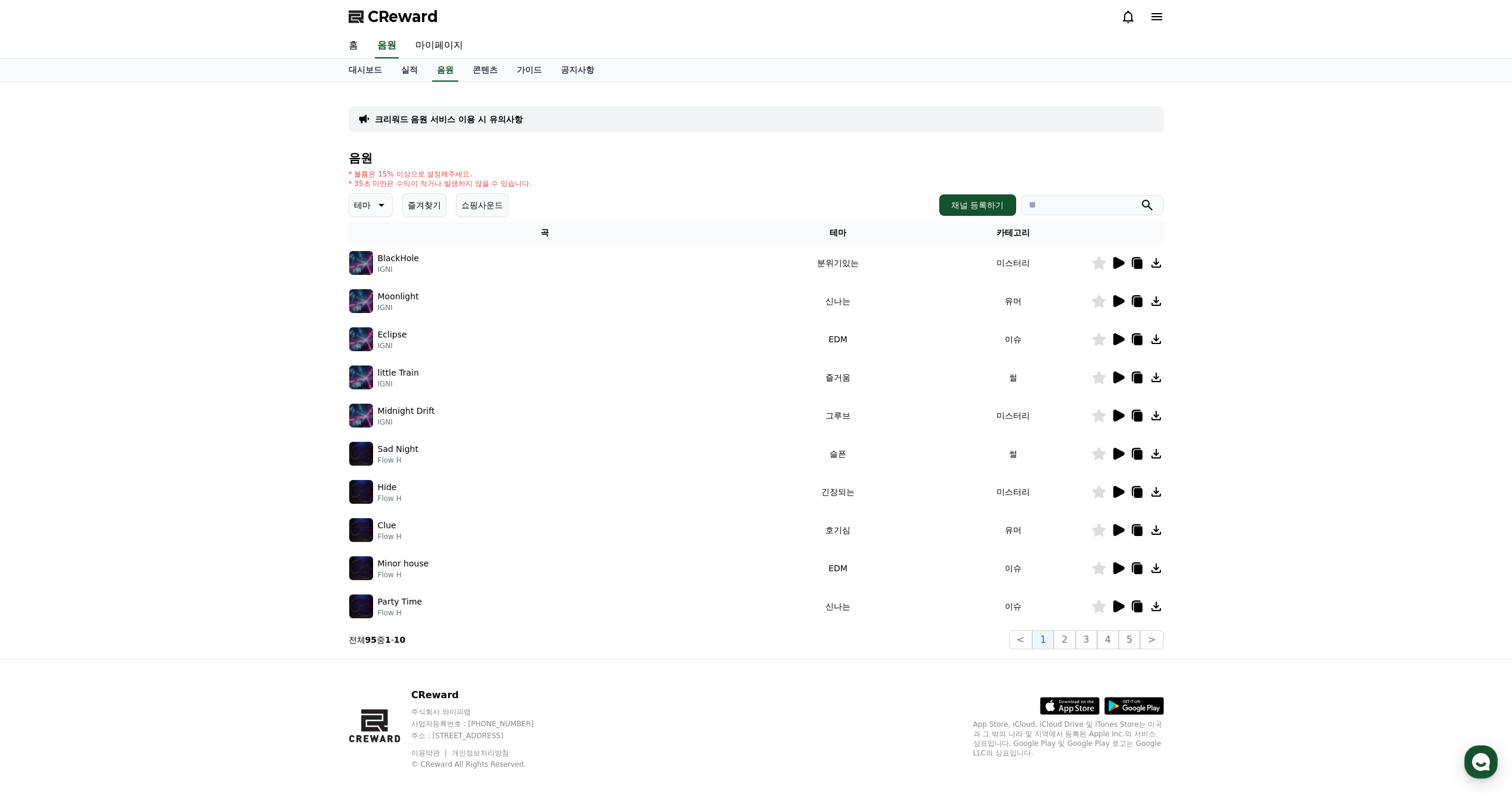
click at [1121, 267] on icon at bounding box center [1118, 263] width 14 height 14
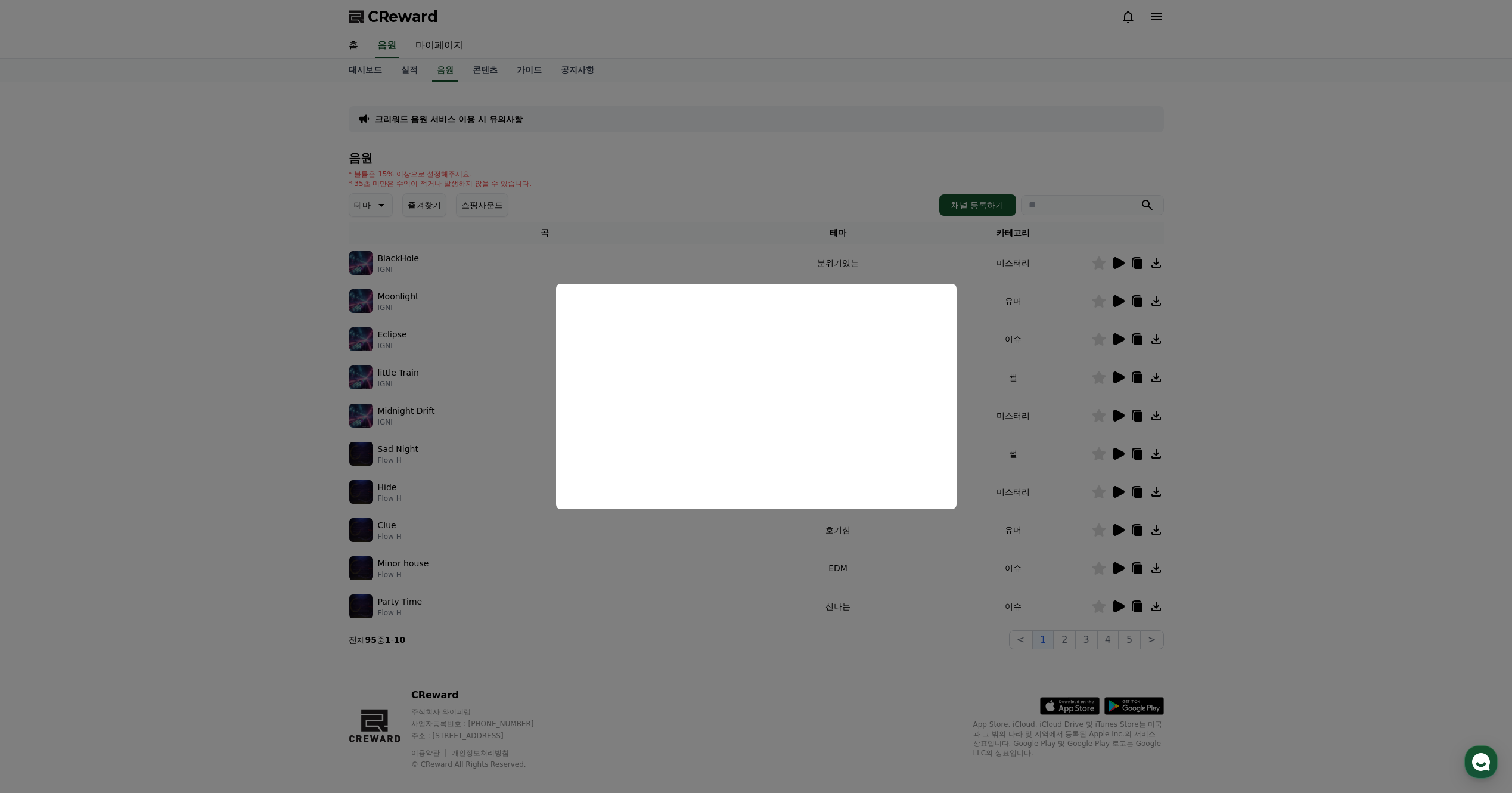
click at [1117, 304] on button "close modal" at bounding box center [756, 396] width 1512 height 793
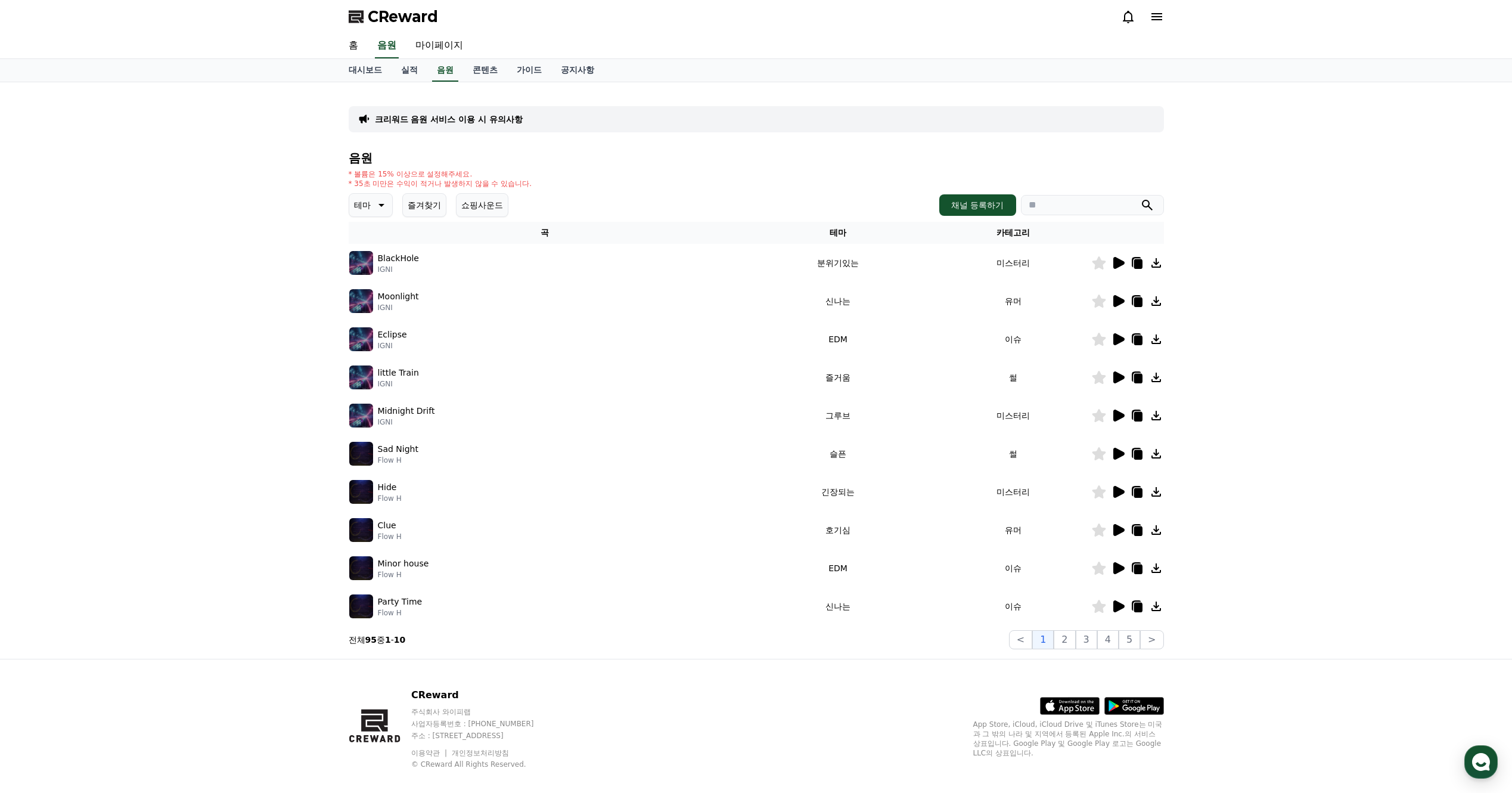
click at [1117, 304] on icon at bounding box center [1118, 302] width 11 height 12
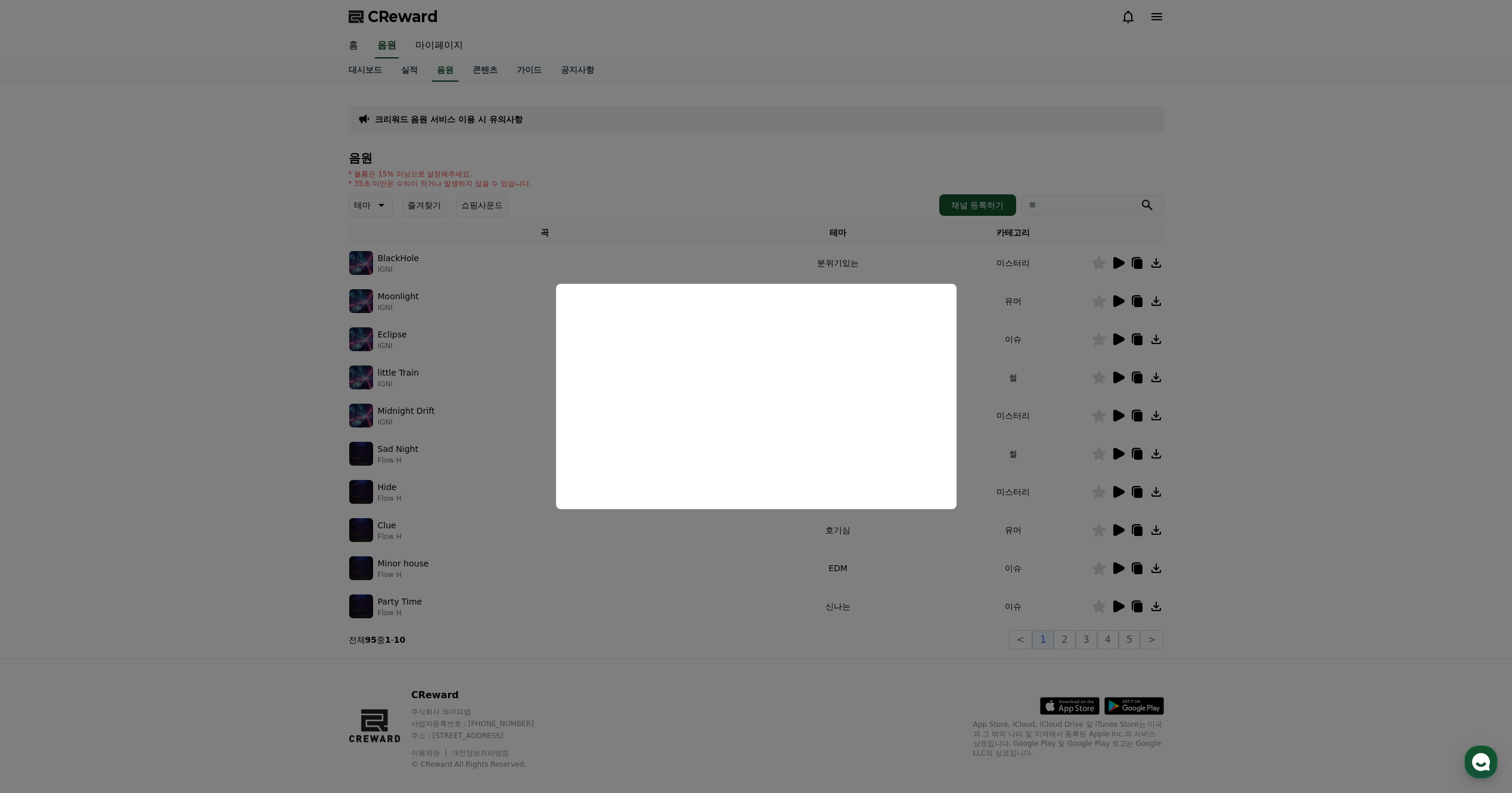
click at [999, 434] on button "close modal" at bounding box center [756, 396] width 1512 height 793
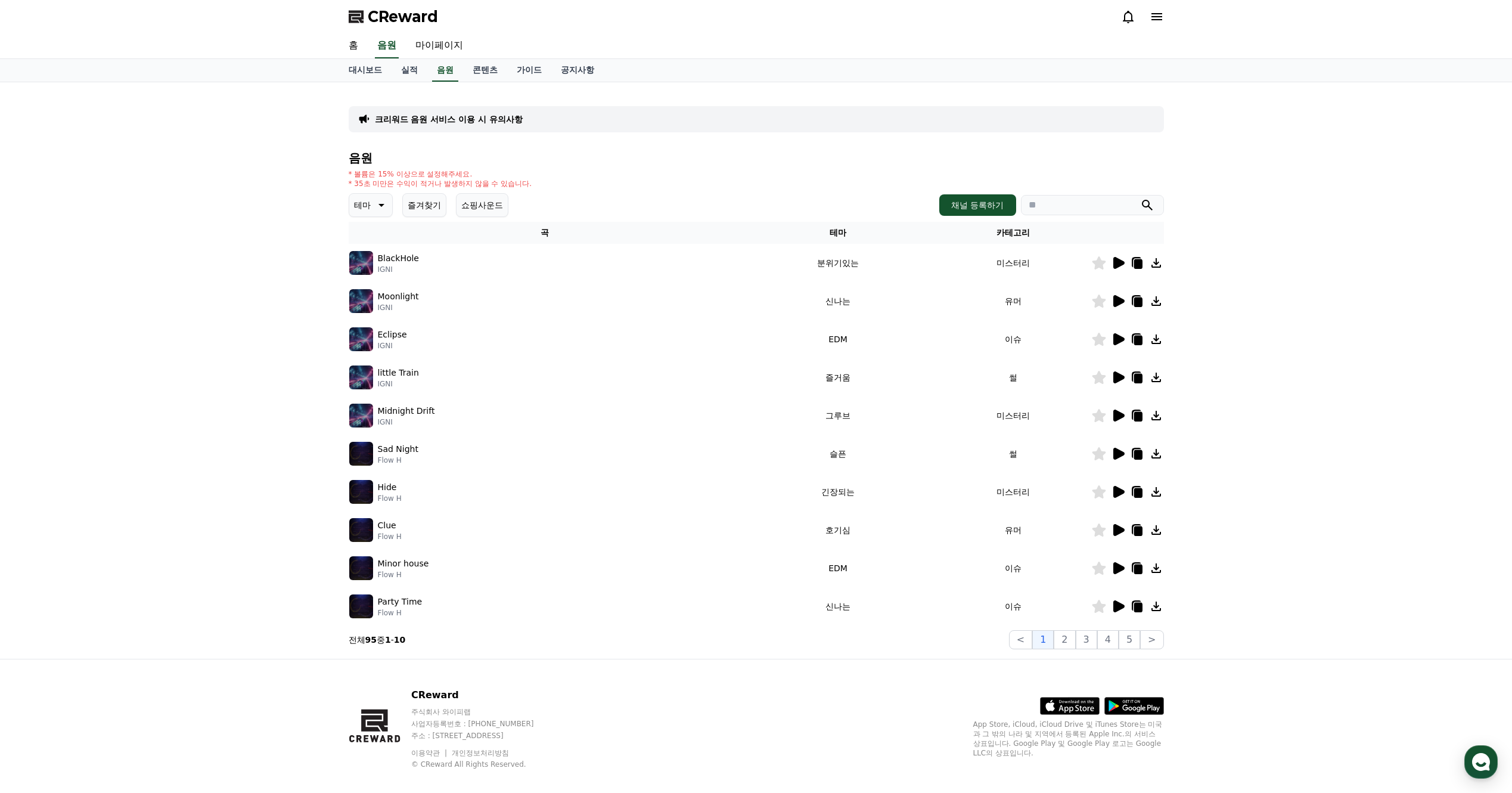
click at [486, 213] on button "쇼핑사운드" at bounding box center [481, 205] width 52 height 24
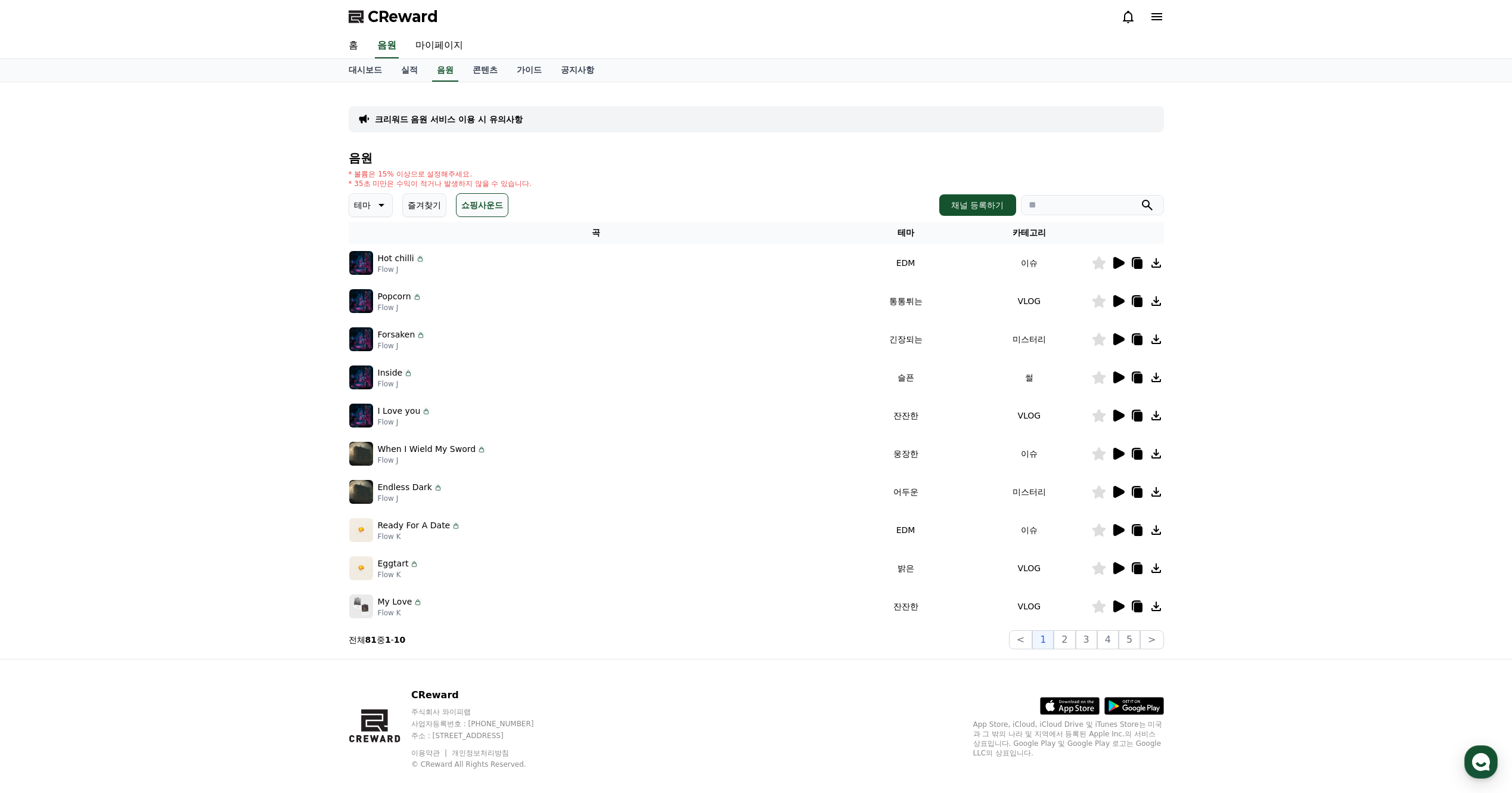
click at [423, 211] on button "즐겨찾기" at bounding box center [424, 205] width 44 height 24
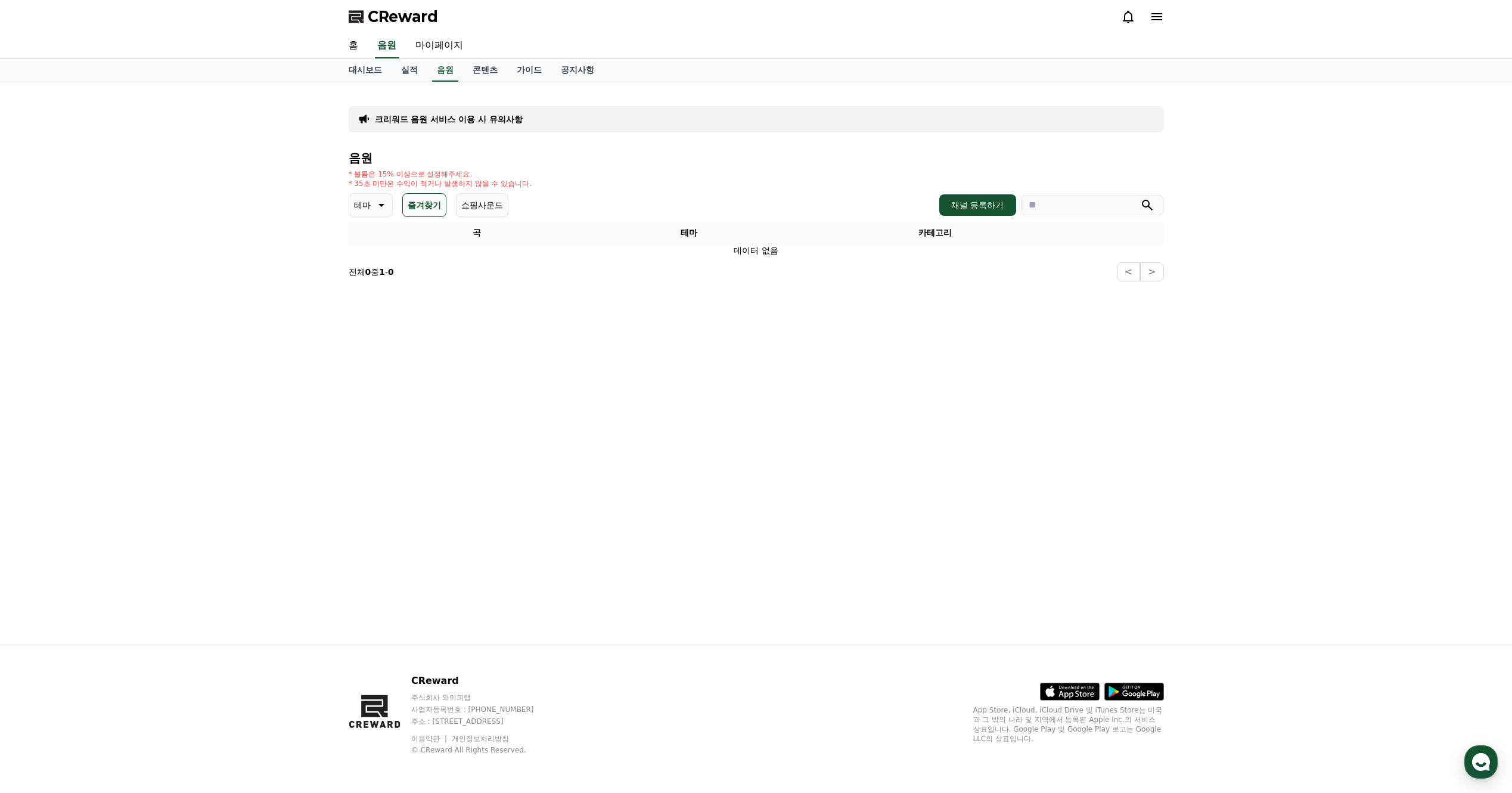
click at [467, 211] on button "쇼핑사운드" at bounding box center [481, 205] width 52 height 24
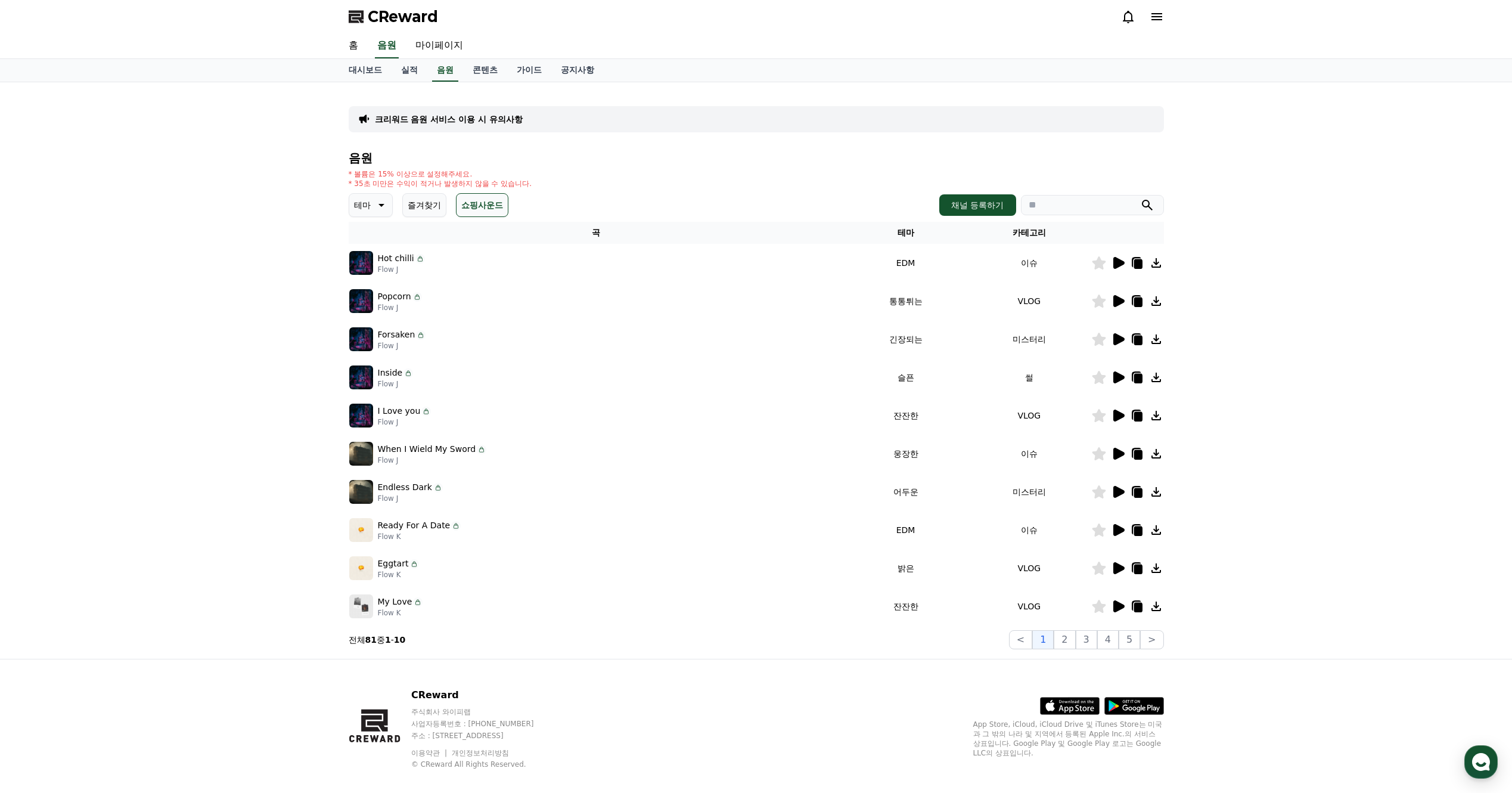
click at [1155, 267] on icon at bounding box center [1156, 263] width 10 height 10
click at [1159, 304] on icon at bounding box center [1156, 301] width 10 height 10
click at [1157, 340] on icon at bounding box center [1156, 339] width 14 height 14
click at [1157, 376] on icon at bounding box center [1156, 378] width 14 height 14
click at [1161, 415] on icon at bounding box center [1156, 415] width 14 height 14
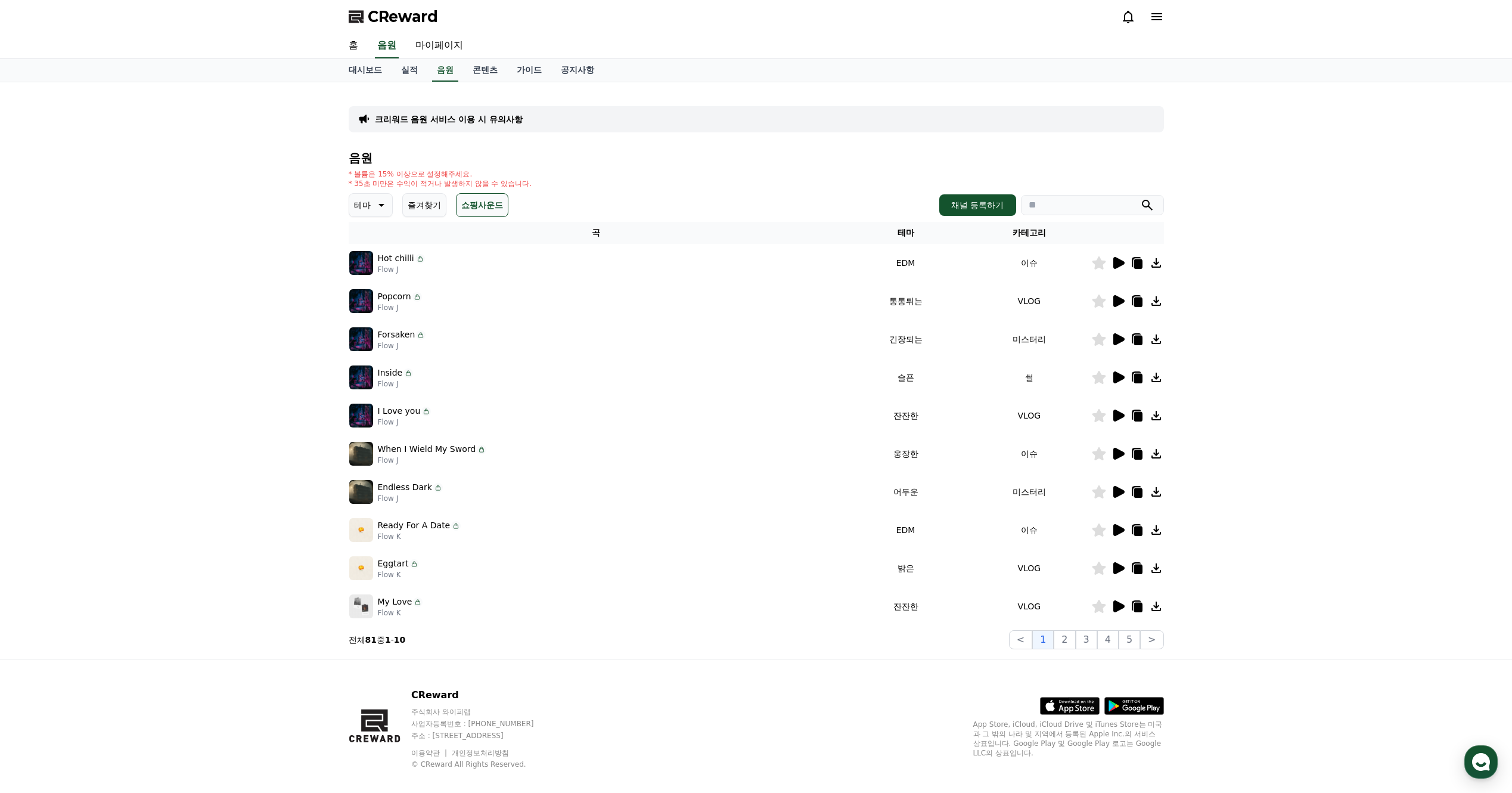
click at [1158, 453] on icon at bounding box center [1156, 453] width 10 height 10
click at [1157, 494] on icon at bounding box center [1156, 491] width 14 height 14
click at [1156, 564] on icon at bounding box center [1156, 568] width 10 height 10
click at [1160, 608] on icon at bounding box center [1156, 606] width 10 height 10
click at [1075, 639] on button "2" at bounding box center [1064, 640] width 21 height 19
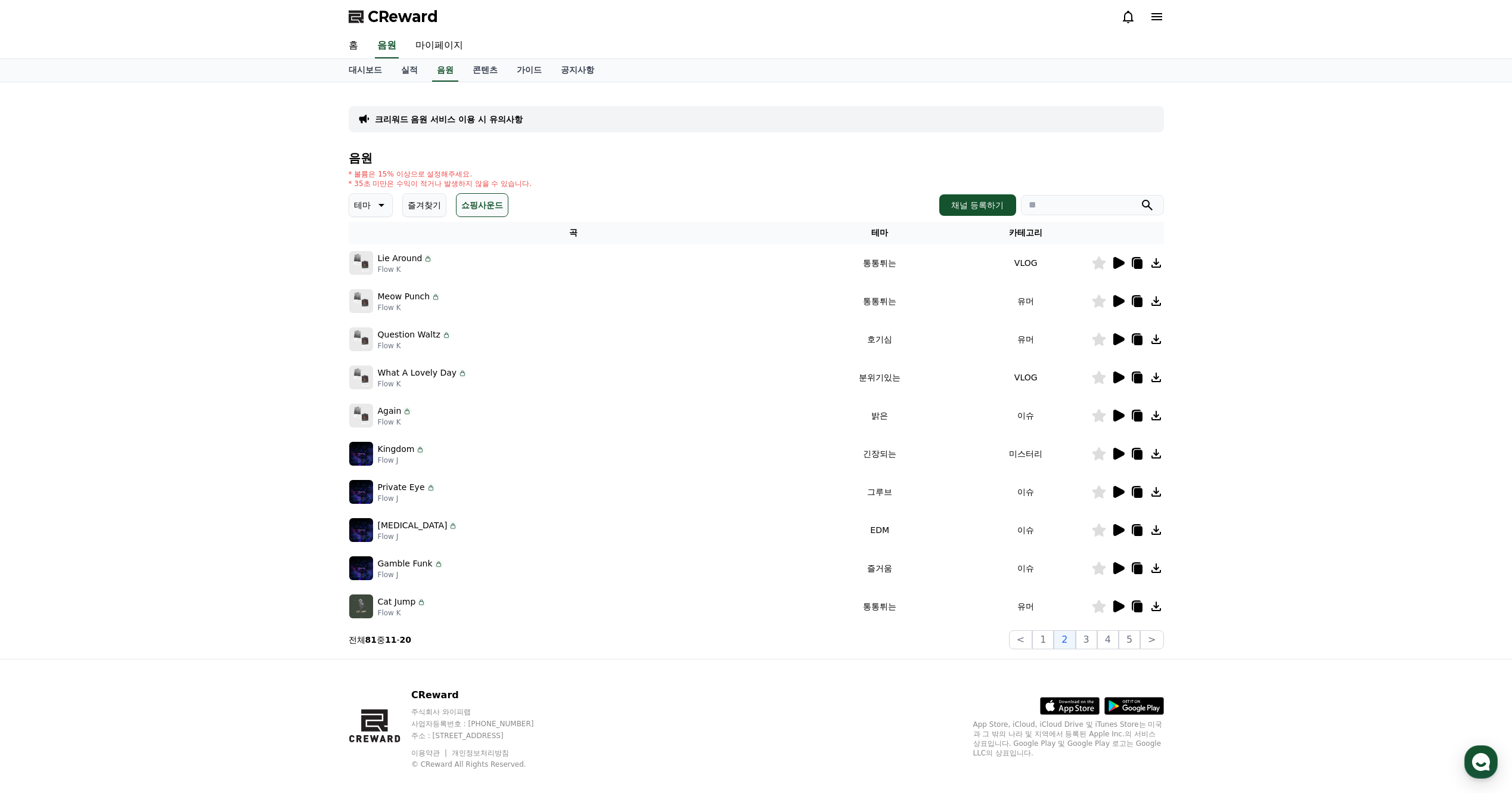
click at [1157, 379] on icon at bounding box center [1156, 378] width 14 height 14
click at [1155, 342] on icon at bounding box center [1156, 339] width 14 height 14
click at [1159, 457] on icon at bounding box center [1156, 453] width 10 height 10
click at [1158, 494] on icon at bounding box center [1156, 491] width 14 height 14
click at [1155, 572] on icon at bounding box center [1156, 568] width 10 height 10
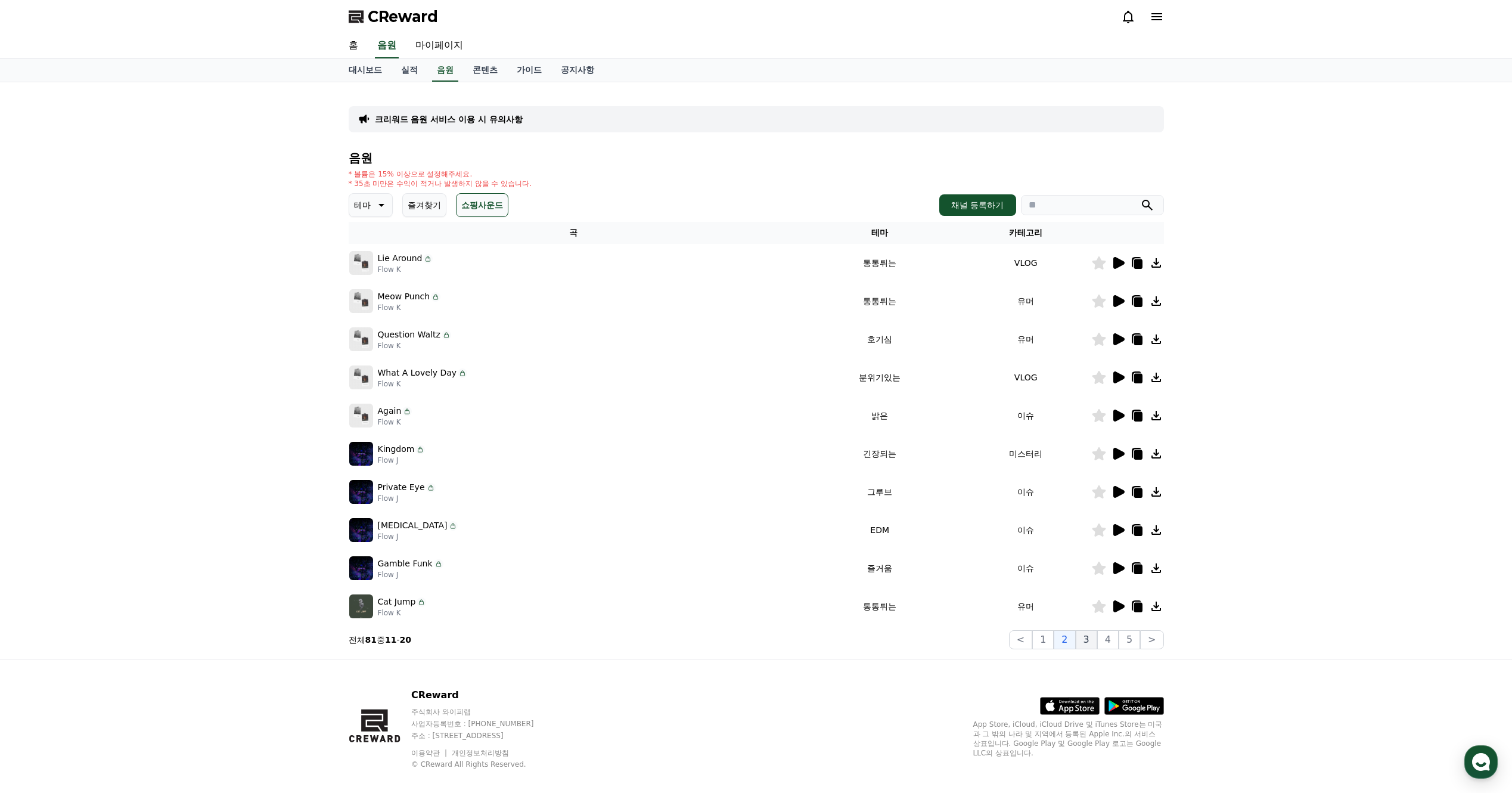
click at [1097, 639] on button "3" at bounding box center [1086, 640] width 21 height 19
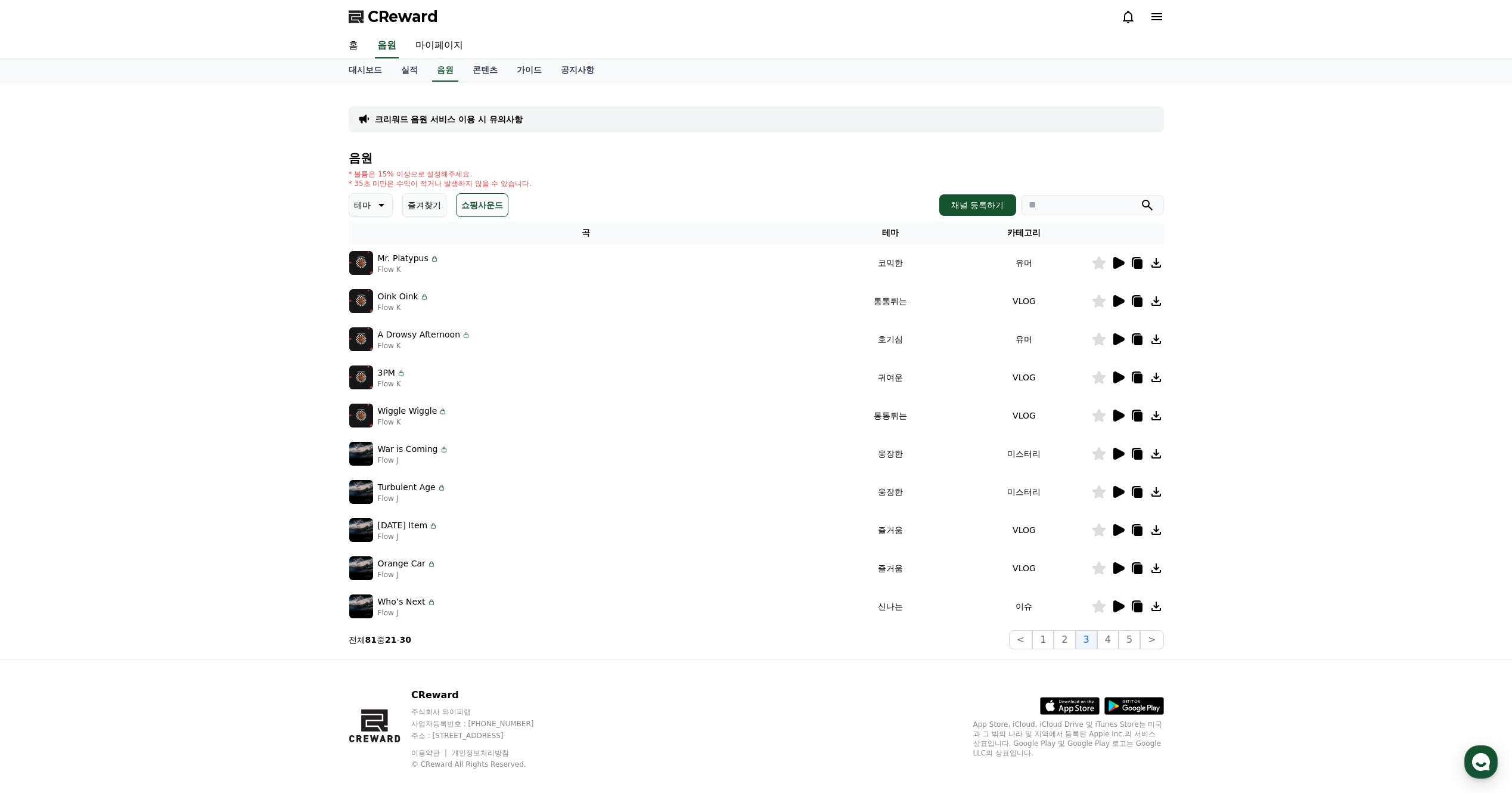
click at [1158, 459] on icon at bounding box center [1156, 453] width 14 height 14
click at [1159, 495] on icon at bounding box center [1156, 491] width 10 height 10
click at [1155, 574] on icon at bounding box center [1156, 568] width 14 height 14
click at [1113, 635] on button "4" at bounding box center [1107, 640] width 21 height 19
click at [1158, 262] on icon at bounding box center [1156, 263] width 14 height 14
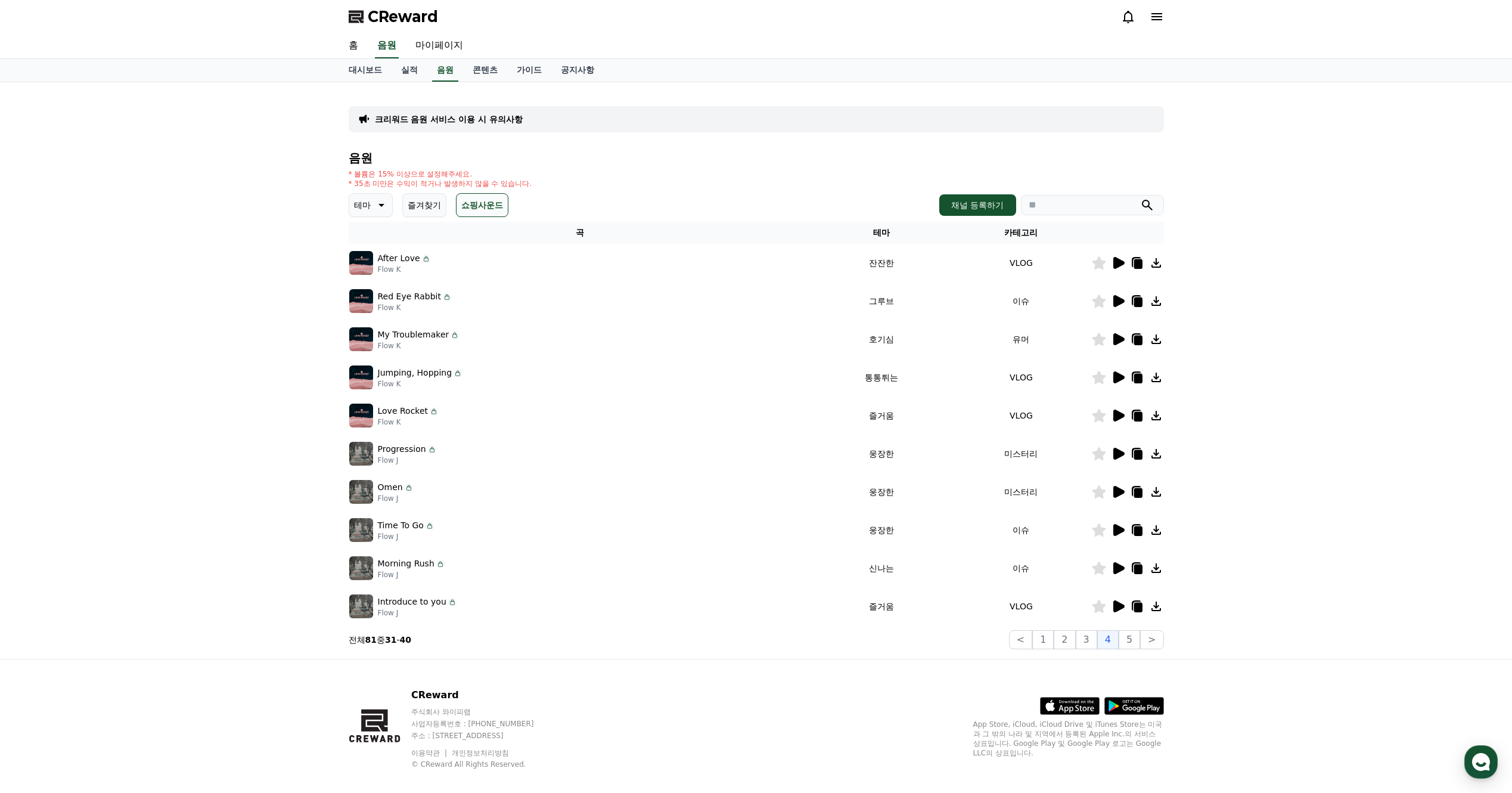
click at [1157, 340] on icon at bounding box center [1156, 339] width 14 height 14
click at [1154, 453] on icon at bounding box center [1156, 453] width 10 height 10
click at [1151, 497] on icon at bounding box center [1156, 491] width 14 height 14
click at [1128, 640] on button "5" at bounding box center [1129, 640] width 21 height 19
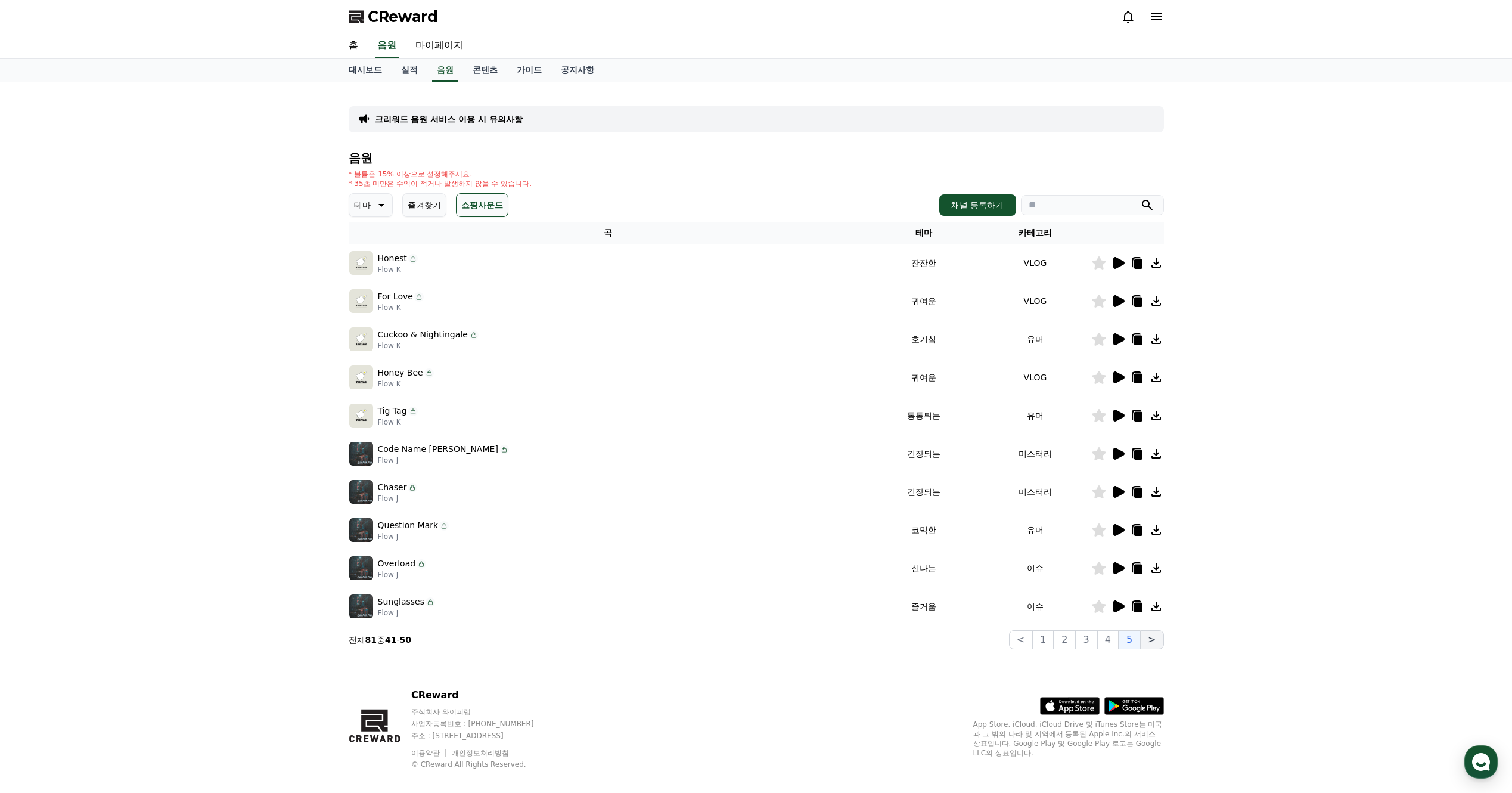
click at [1155, 641] on button ">" at bounding box center [1151, 640] width 23 height 19
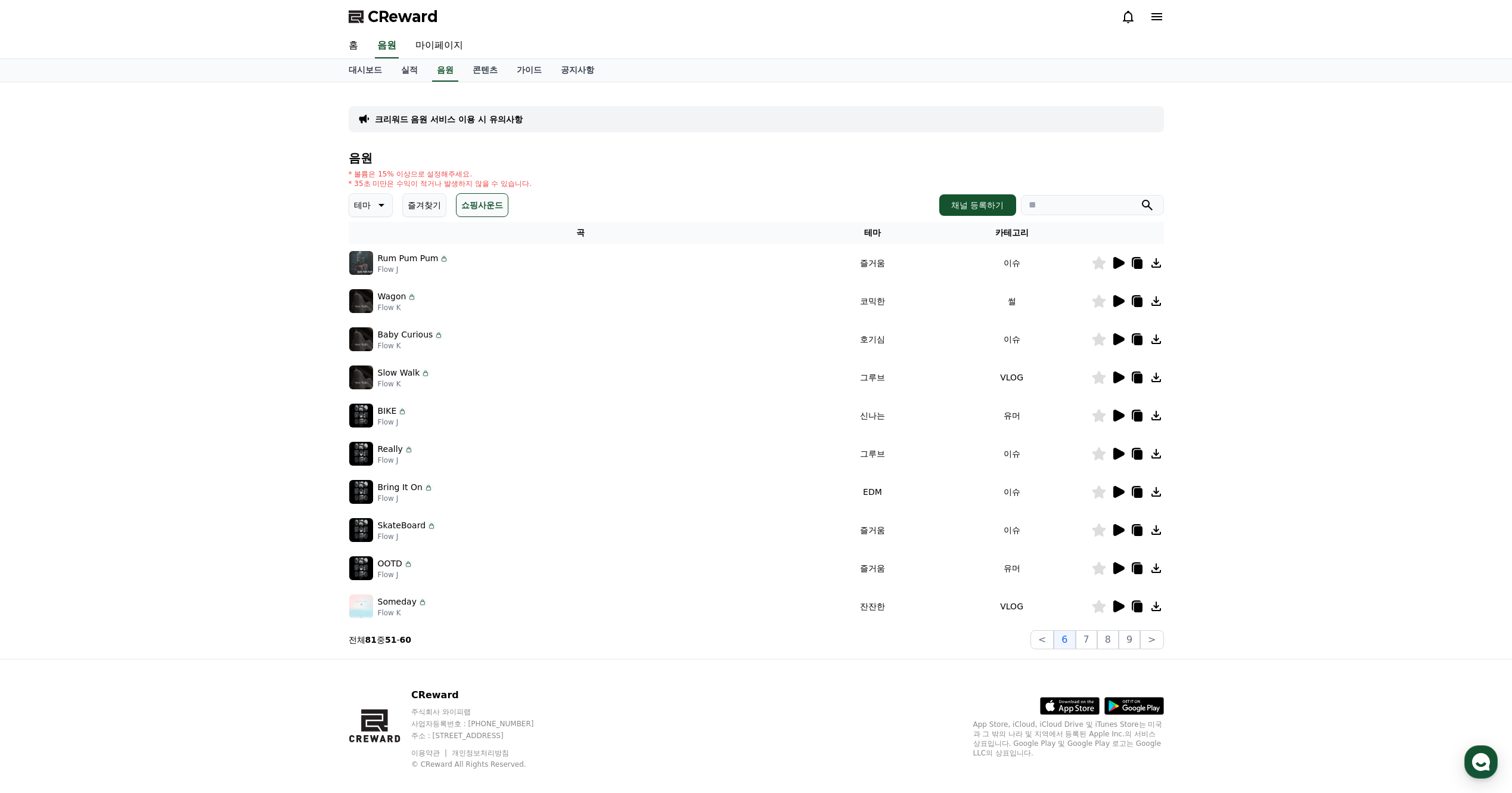
click at [1158, 458] on icon at bounding box center [1156, 453] width 10 height 10
click at [1095, 640] on button "7" at bounding box center [1086, 640] width 21 height 19
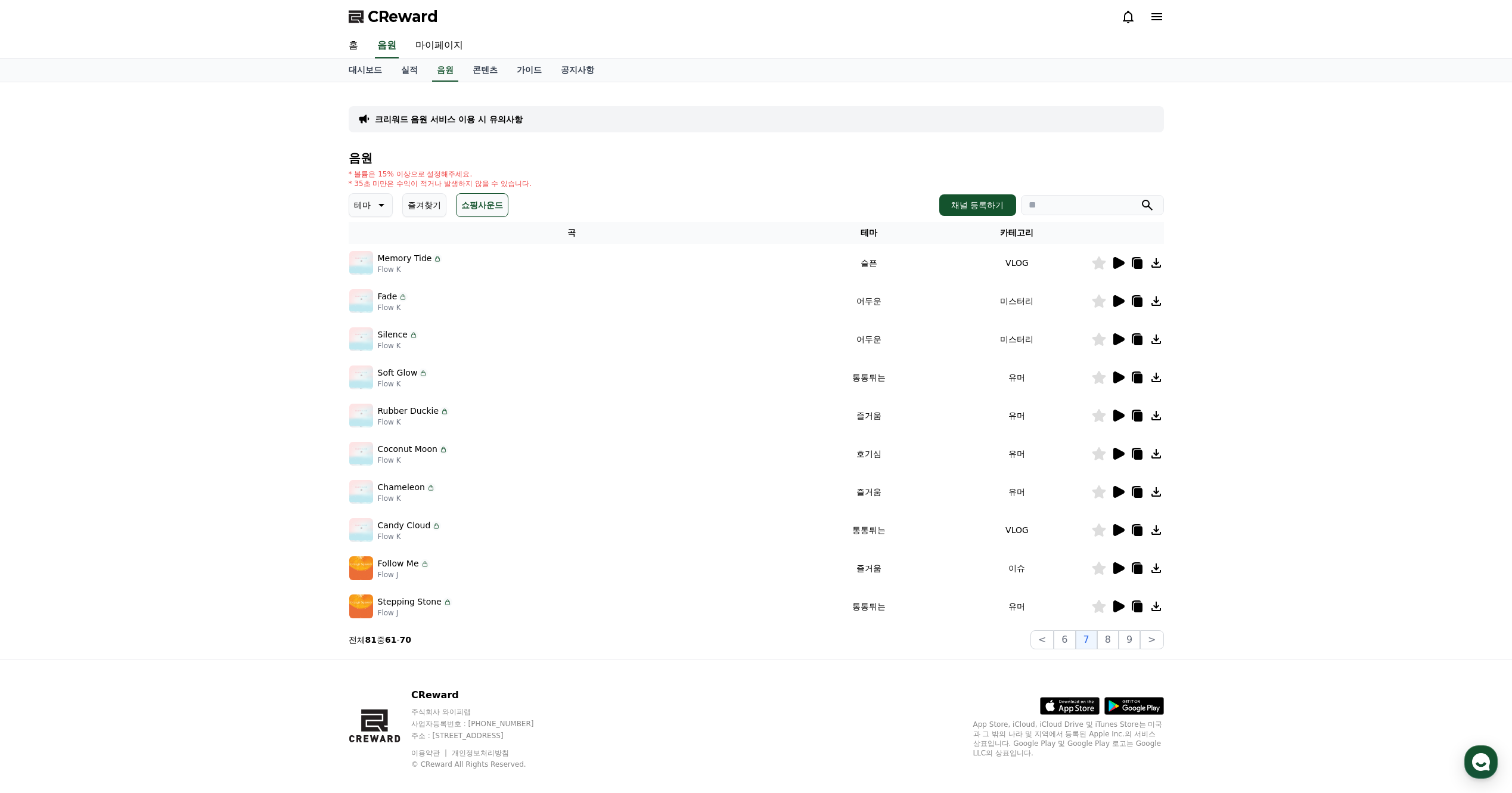
click at [1157, 301] on icon at bounding box center [1156, 301] width 10 height 10
click at [1159, 338] on icon at bounding box center [1156, 339] width 14 height 14
click at [1160, 573] on icon at bounding box center [1156, 568] width 14 height 14
click at [1106, 640] on button "8" at bounding box center [1107, 640] width 21 height 19
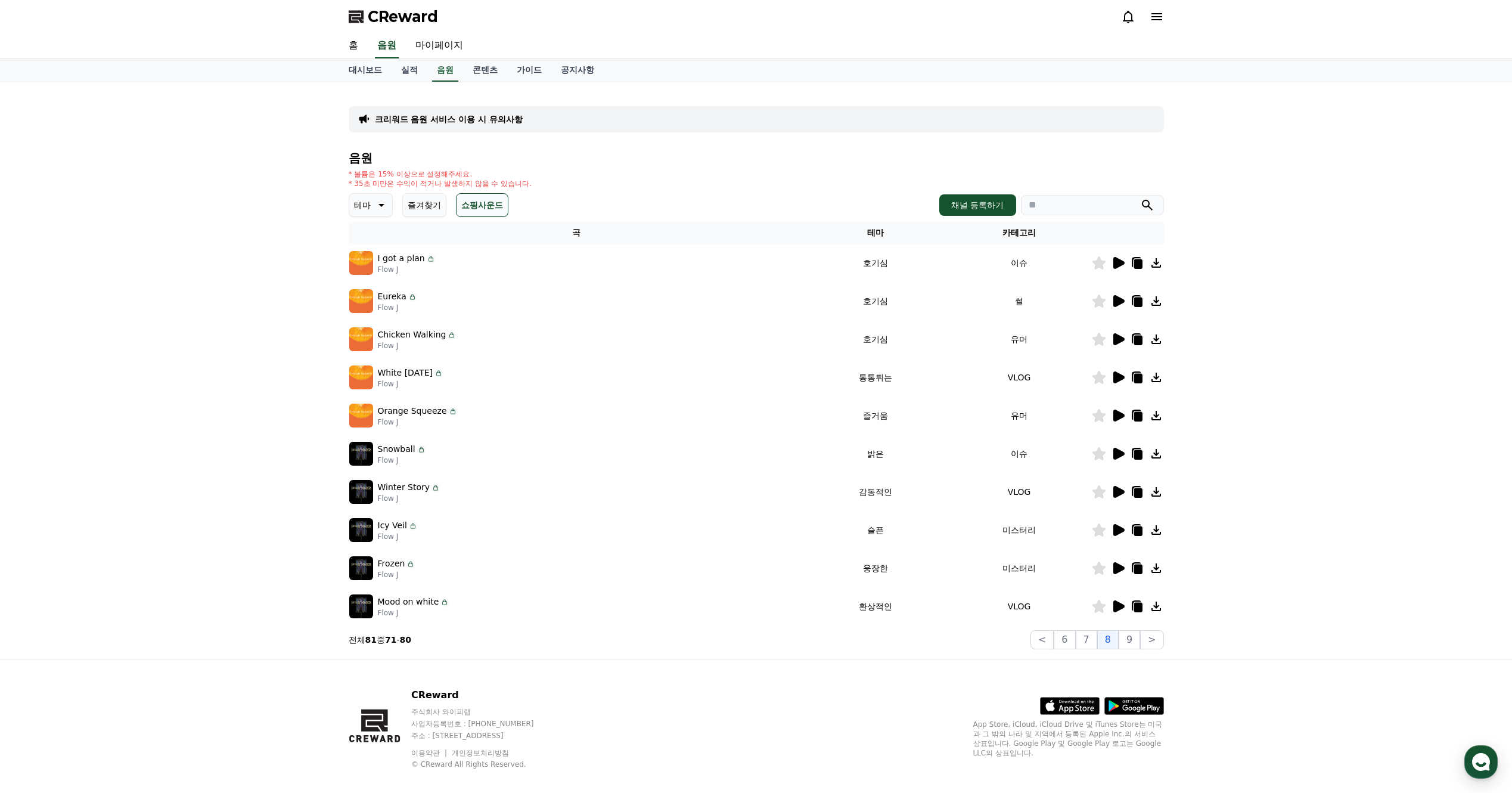
click at [1157, 264] on icon at bounding box center [1156, 263] width 10 height 10
click at [1155, 572] on icon at bounding box center [1156, 568] width 10 height 10
click at [1156, 606] on icon at bounding box center [1156, 606] width 10 height 10
click at [1134, 639] on button "9" at bounding box center [1129, 640] width 21 height 19
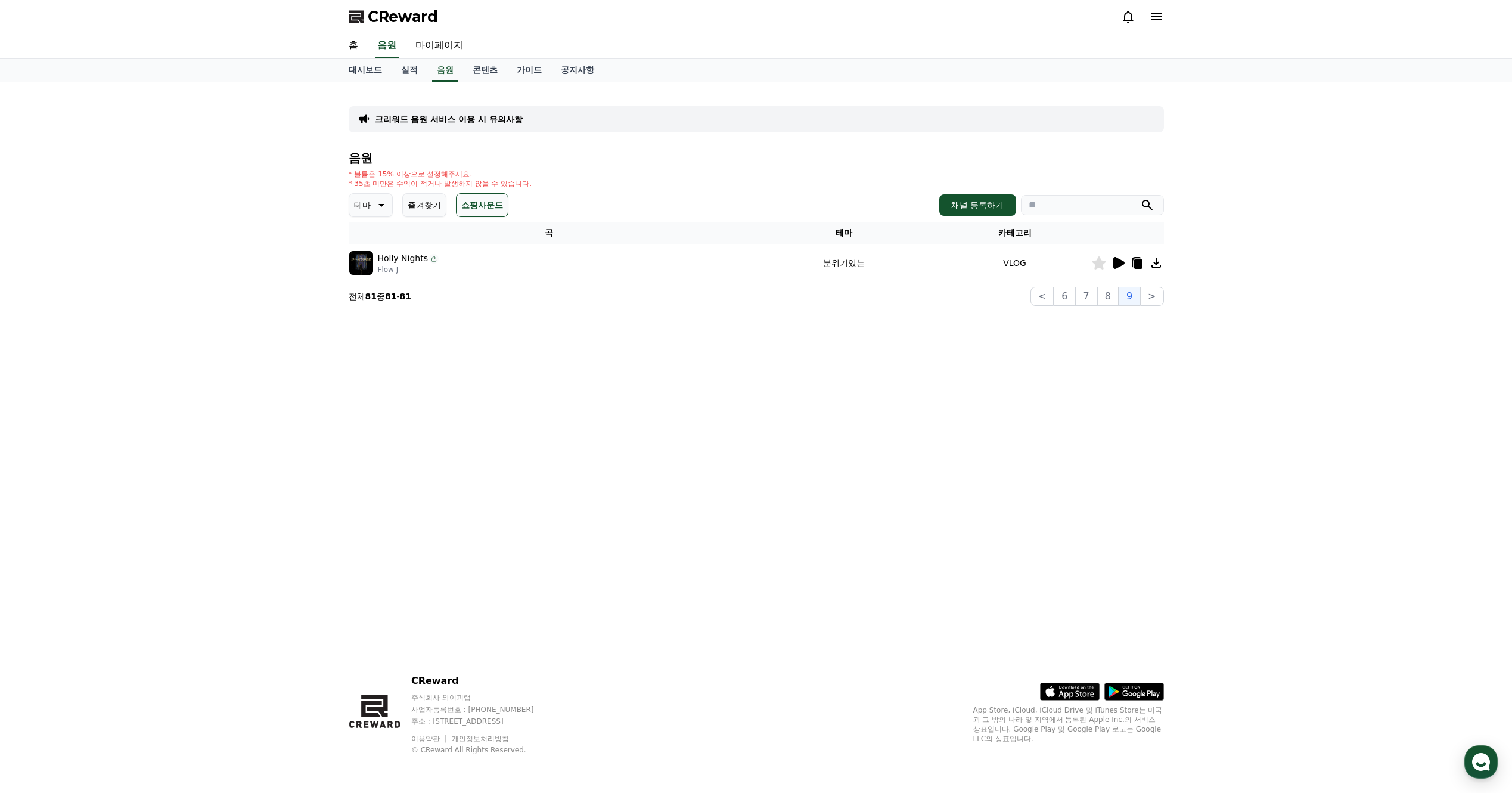
click at [1152, 260] on icon at bounding box center [1156, 263] width 14 height 14
click at [1052, 298] on button "<" at bounding box center [1042, 296] width 23 height 19
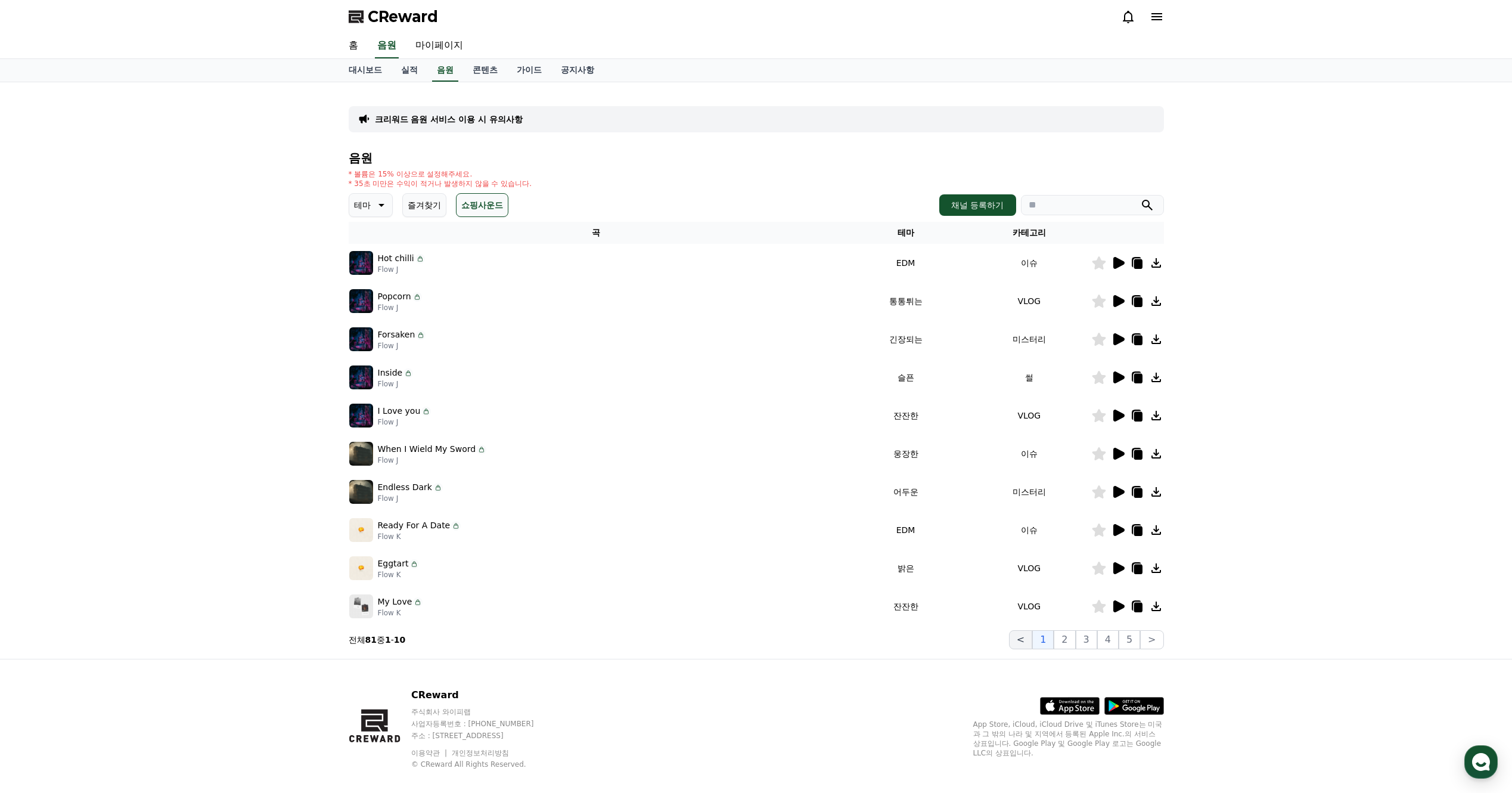
click at [1052, 298] on td "VLOG" at bounding box center [1029, 301] width 123 height 38
click at [448, 49] on link "마이페이지" at bounding box center [439, 46] width 67 height 25
select select "**********"
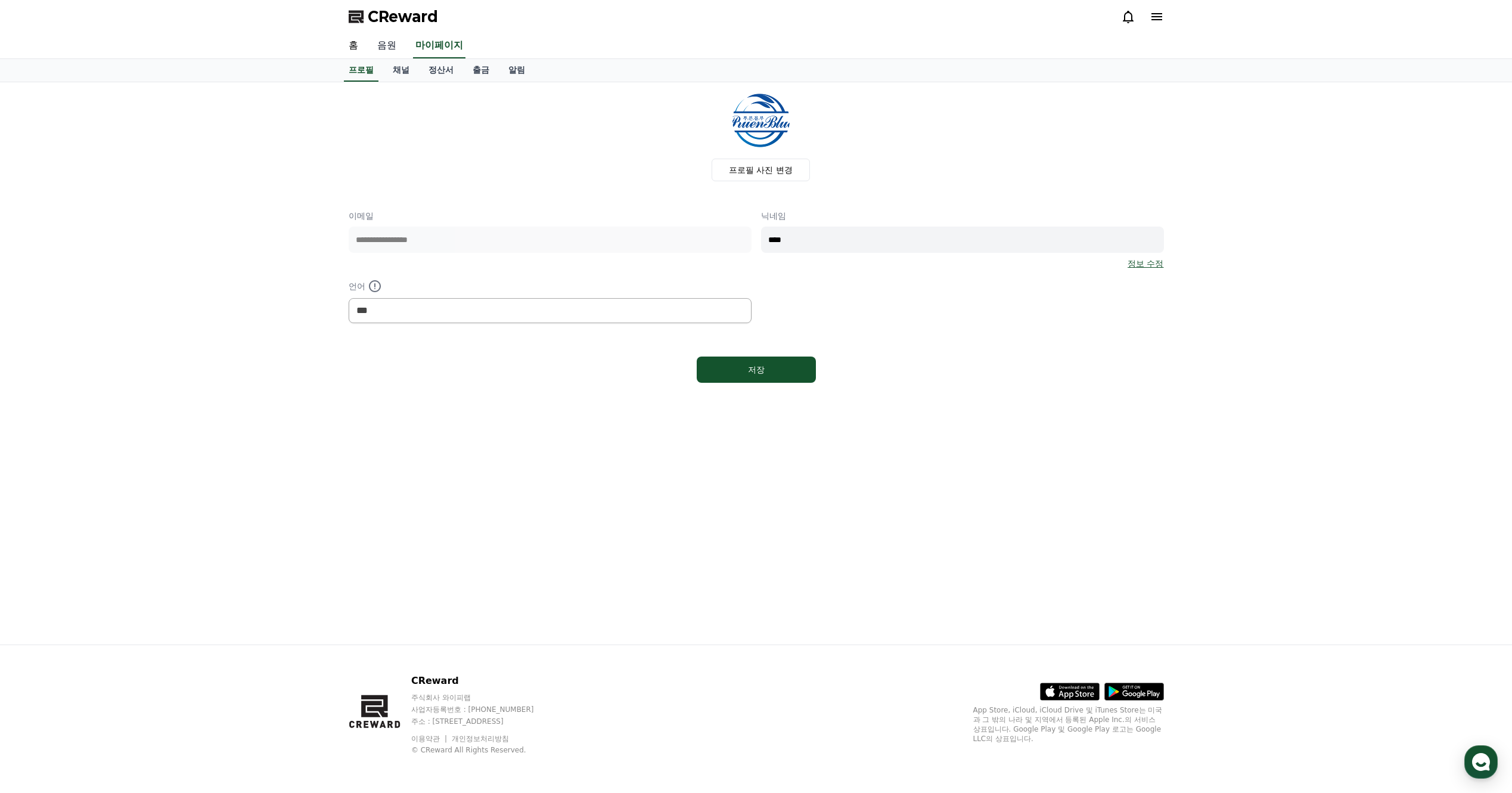
click at [384, 49] on link "음원" at bounding box center [386, 46] width 38 height 25
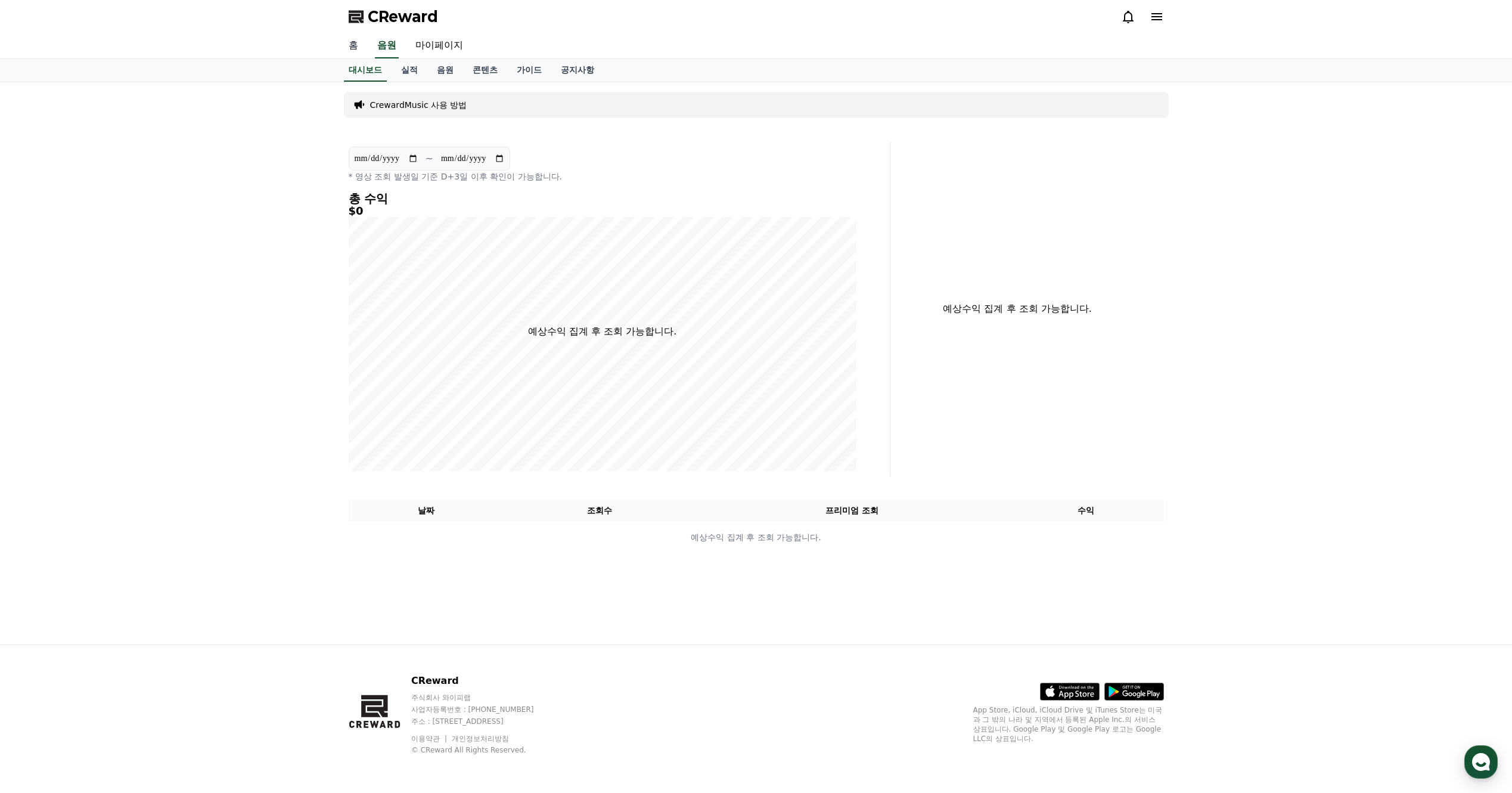
click at [362, 49] on link "홈" at bounding box center [354, 46] width 28 height 25
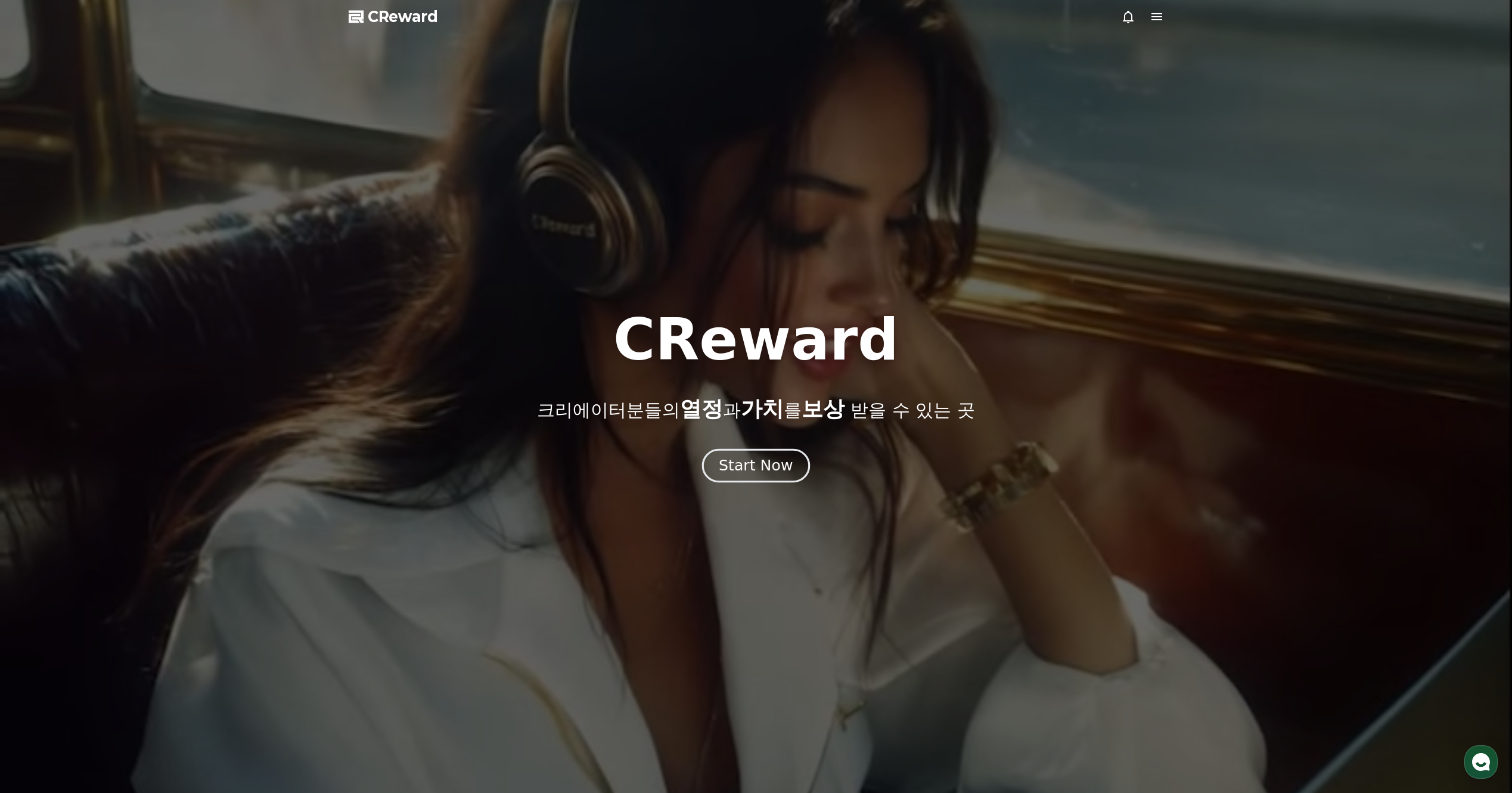
click at [771, 473] on div "Start Now" at bounding box center [756, 465] width 74 height 20
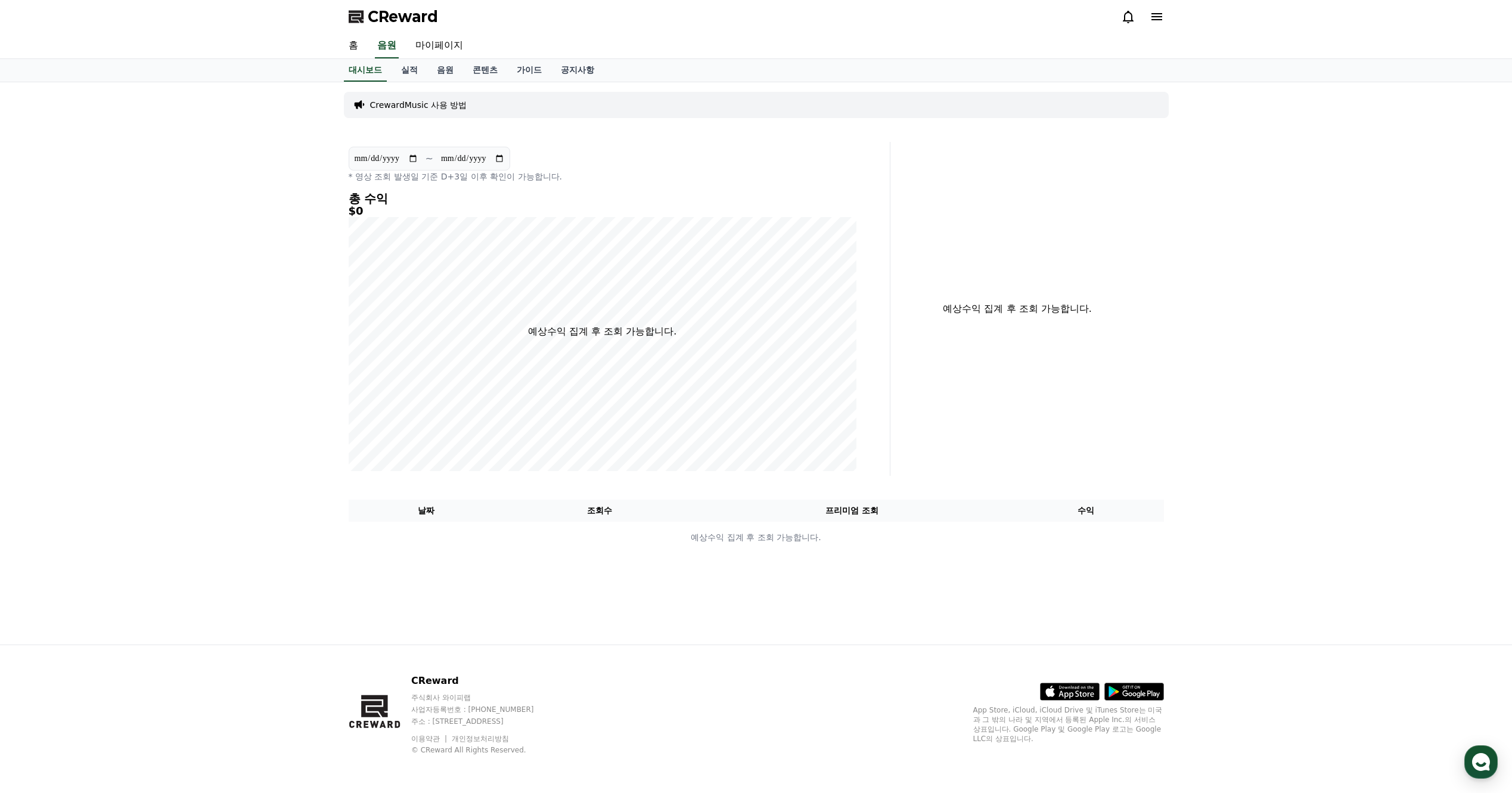
click at [413, 107] on p "CrewardMusic 사용 방법" at bounding box center [419, 105] width 97 height 12
